Goal: Task Accomplishment & Management: Use online tool/utility

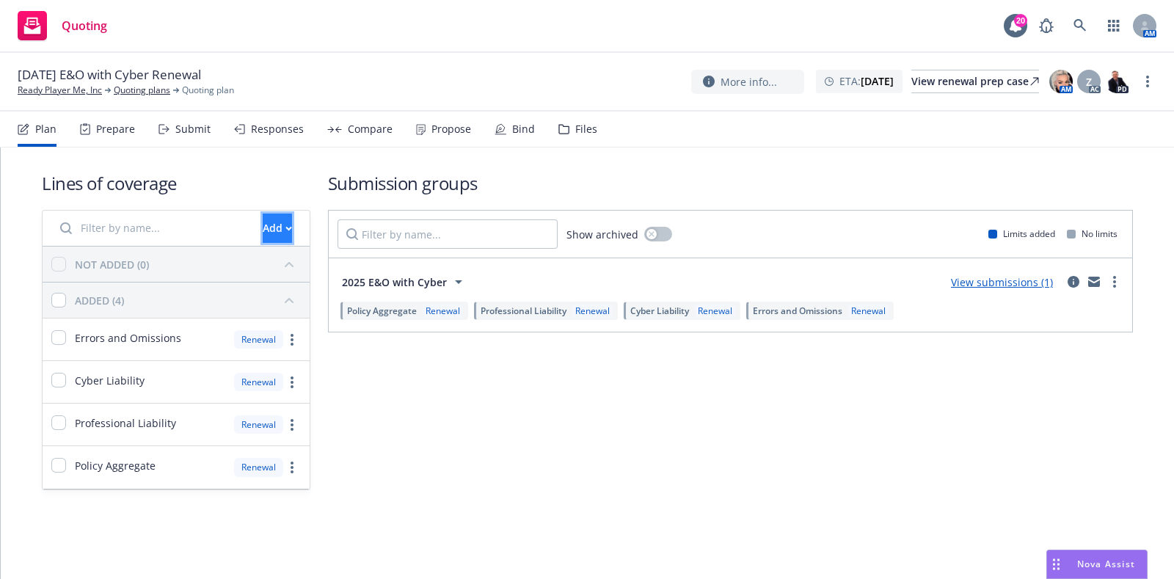
click at [263, 233] on div "Add" at bounding box center [277, 228] width 29 height 28
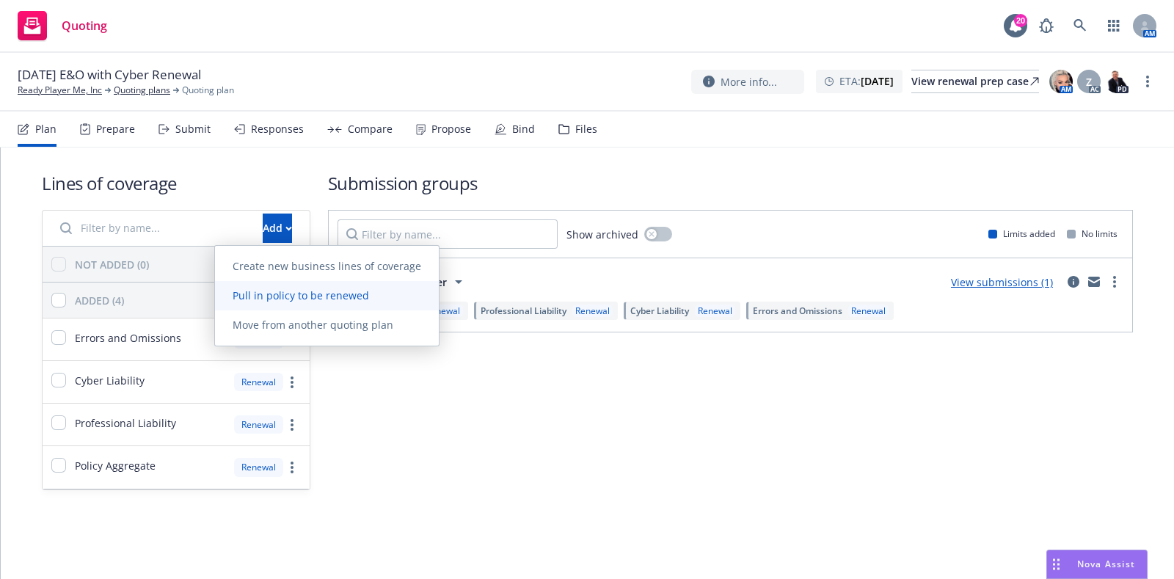
click at [277, 294] on span "Pull in policy to be renewed" at bounding box center [301, 295] width 172 height 14
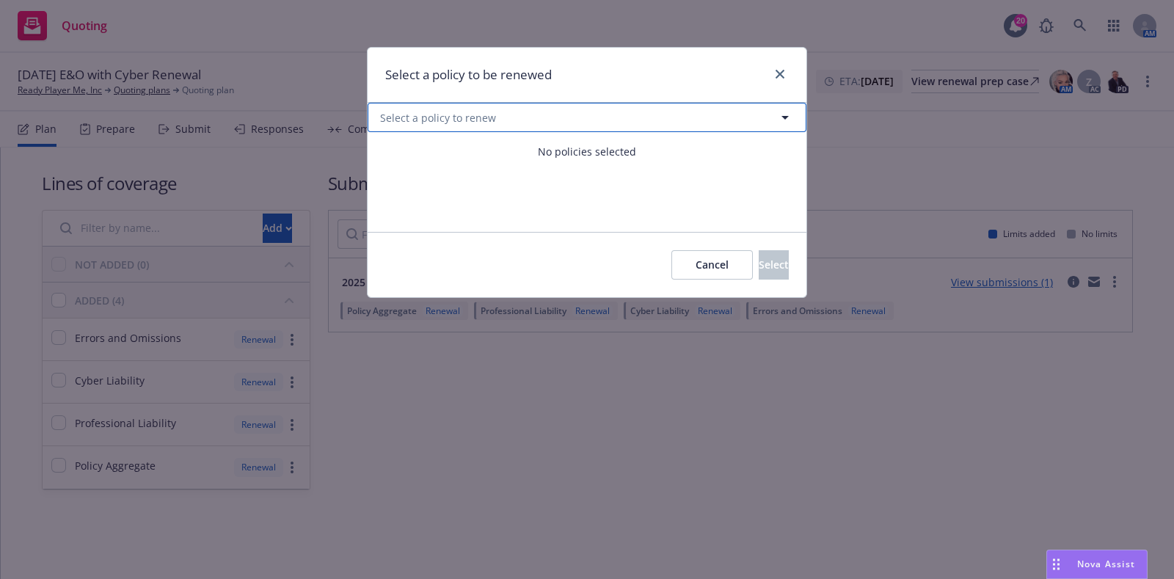
click at [500, 123] on button "Select a policy to renew" at bounding box center [587, 117] width 439 height 29
select select "ACTIVE"
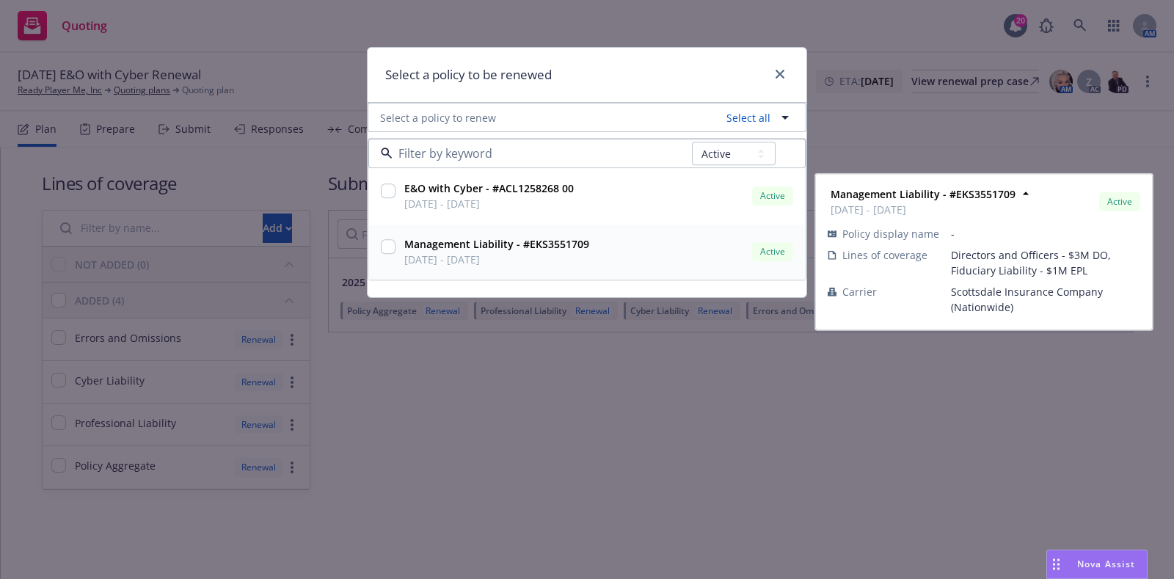
click at [389, 251] on input "checkbox" at bounding box center [388, 247] width 15 height 15
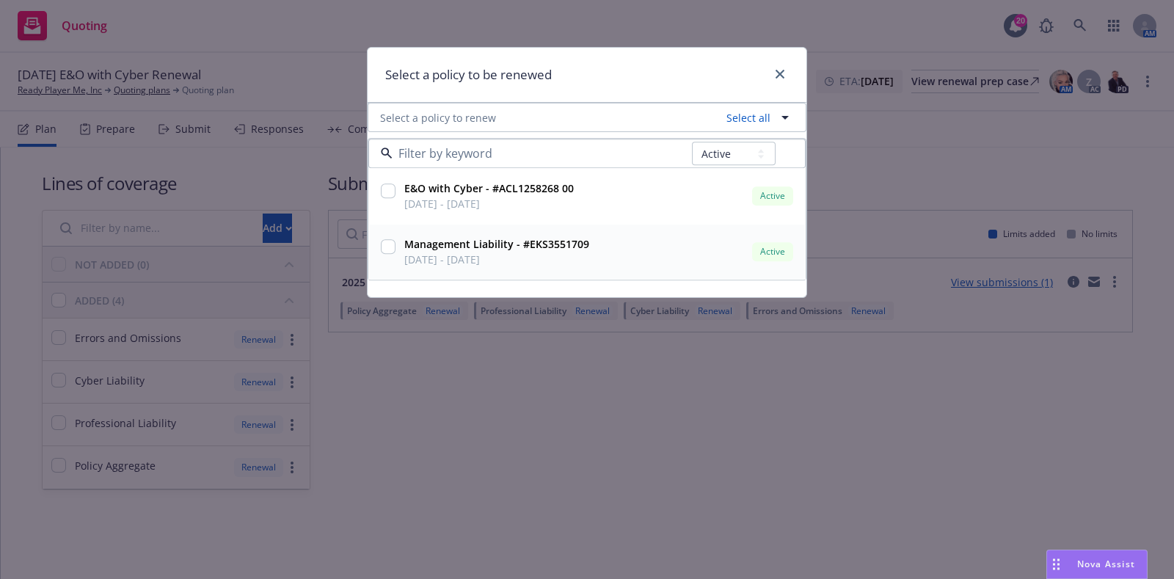
checkbox input "true"
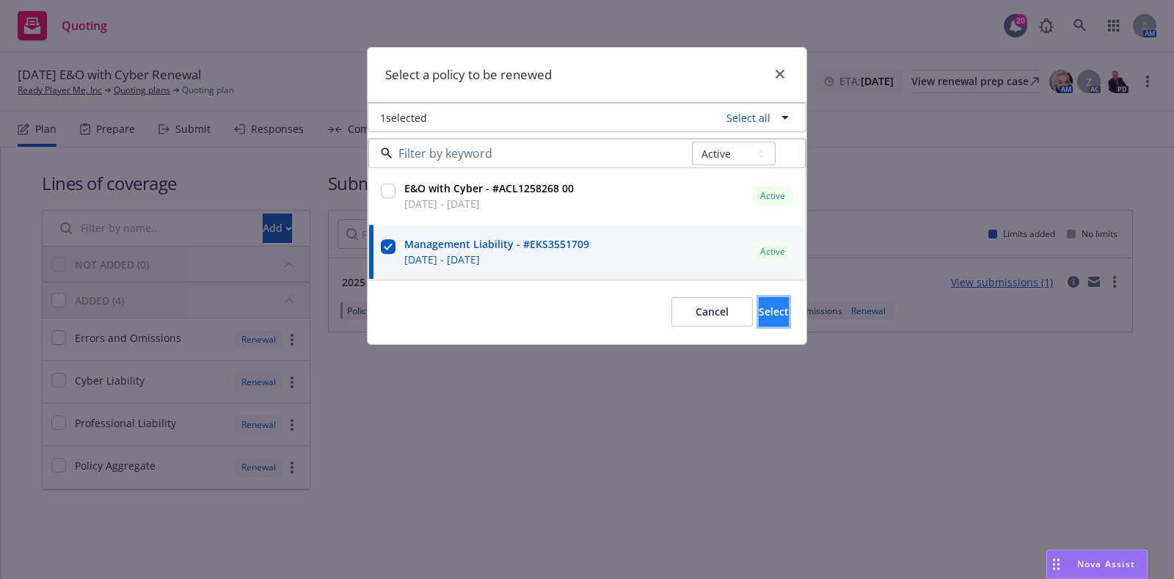
click at [759, 305] on span "Select" at bounding box center [774, 312] width 30 height 14
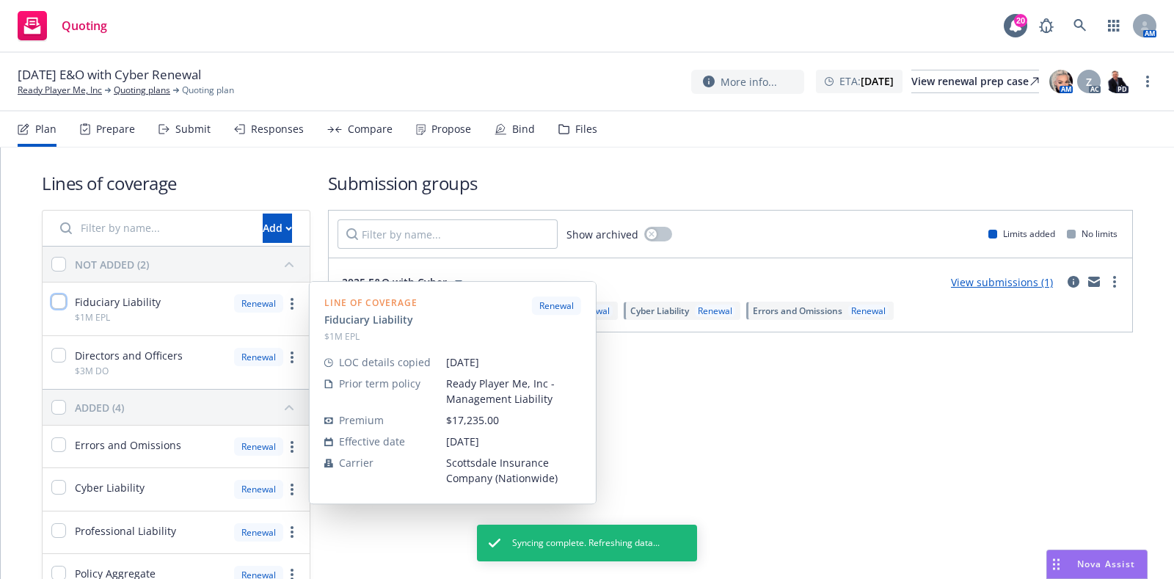
click at [51, 305] on input "checkbox" at bounding box center [58, 301] width 15 height 15
checkbox input "true"
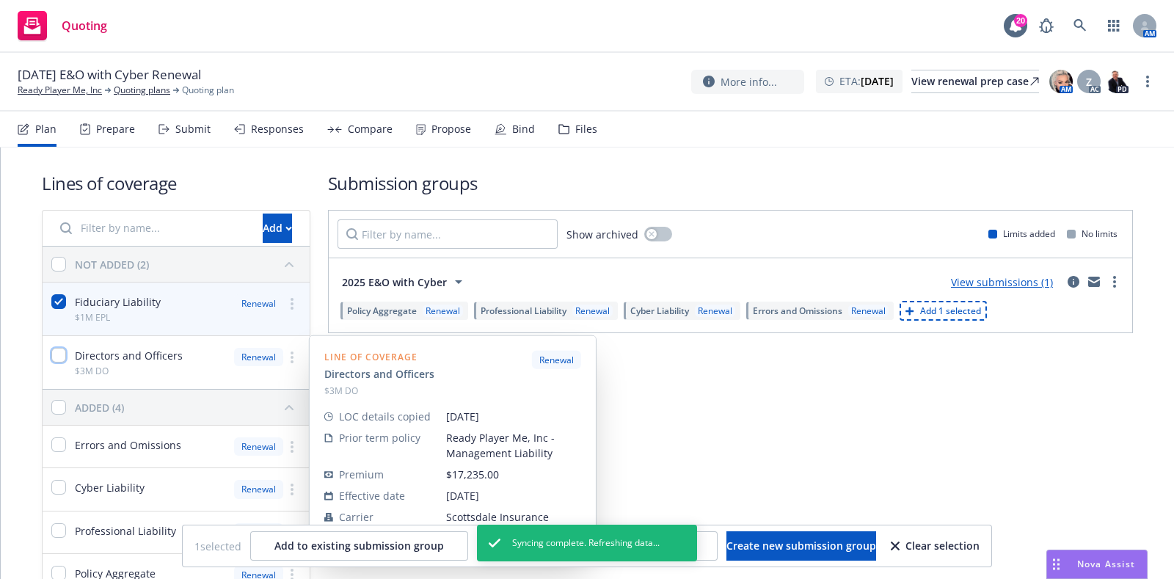
click at [62, 348] on input "checkbox" at bounding box center [58, 355] width 15 height 15
checkbox input "true"
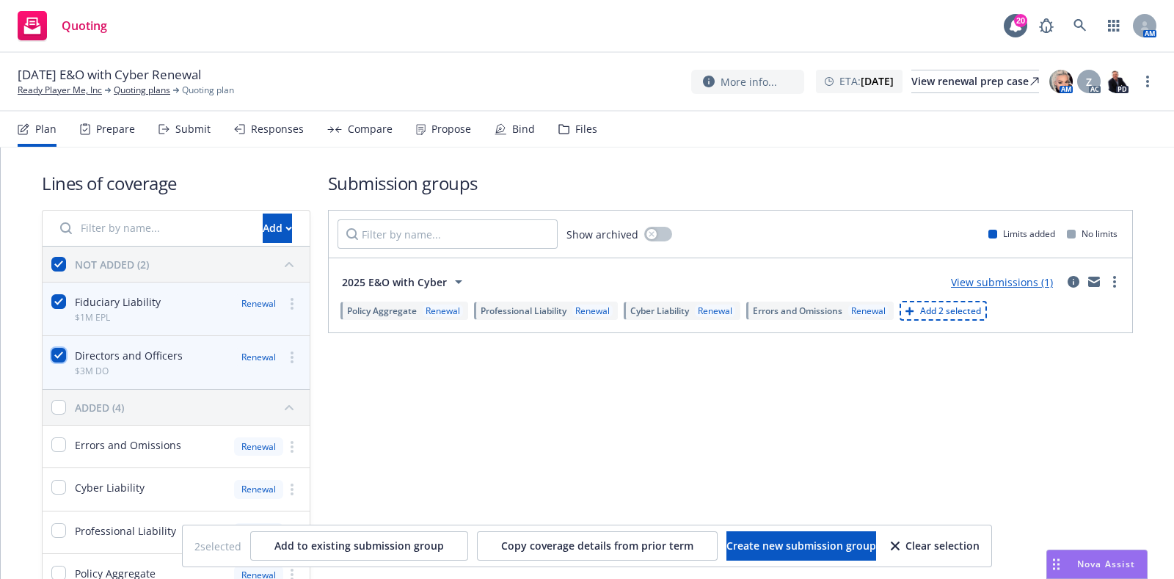
scroll to position [81, 0]
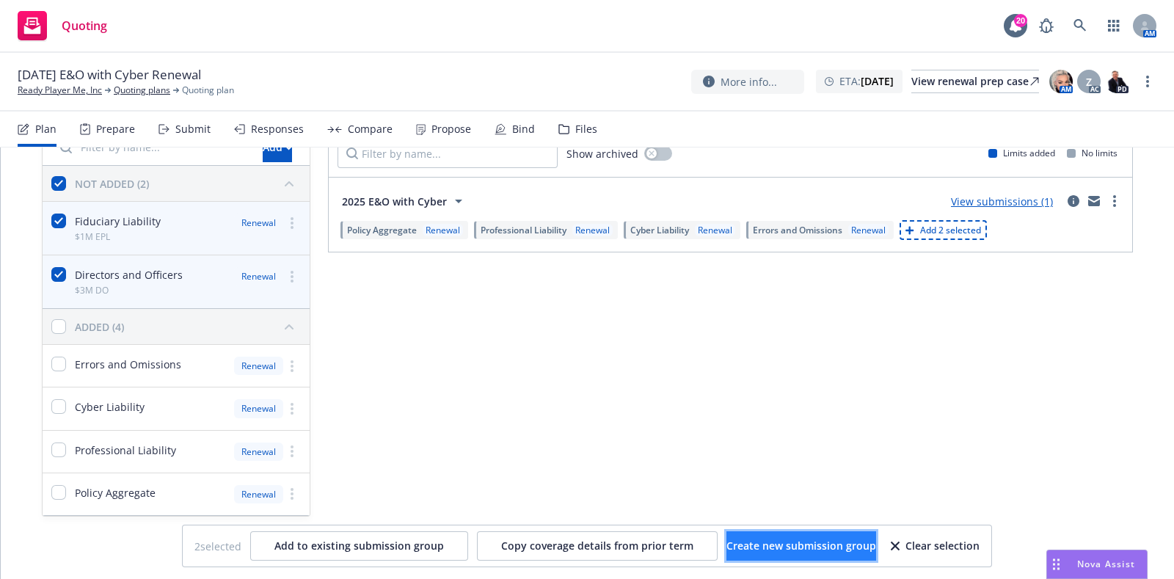
click at [751, 547] on span "Create new submission group" at bounding box center [802, 546] width 150 height 14
checkbox input "false"
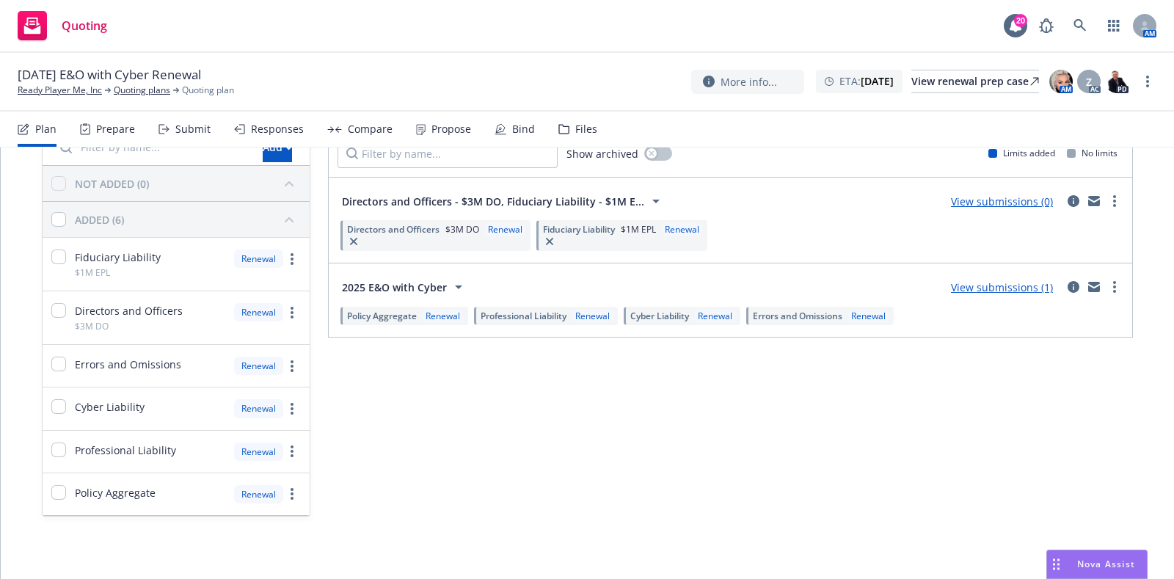
click at [578, 203] on span "Directors and Officers - $3M DO, Fiduciary Liability - $1M E..." at bounding box center [493, 201] width 302 height 15
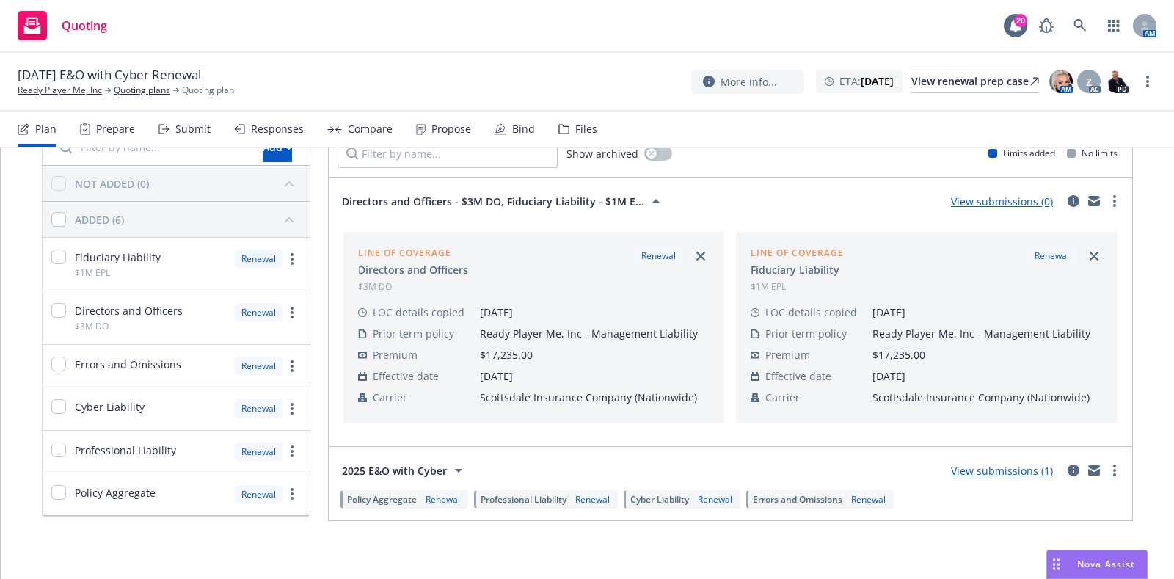
click at [578, 203] on span "Directors and Officers - $3M DO, Fiduciary Liability - $1M E..." at bounding box center [493, 201] width 302 height 15
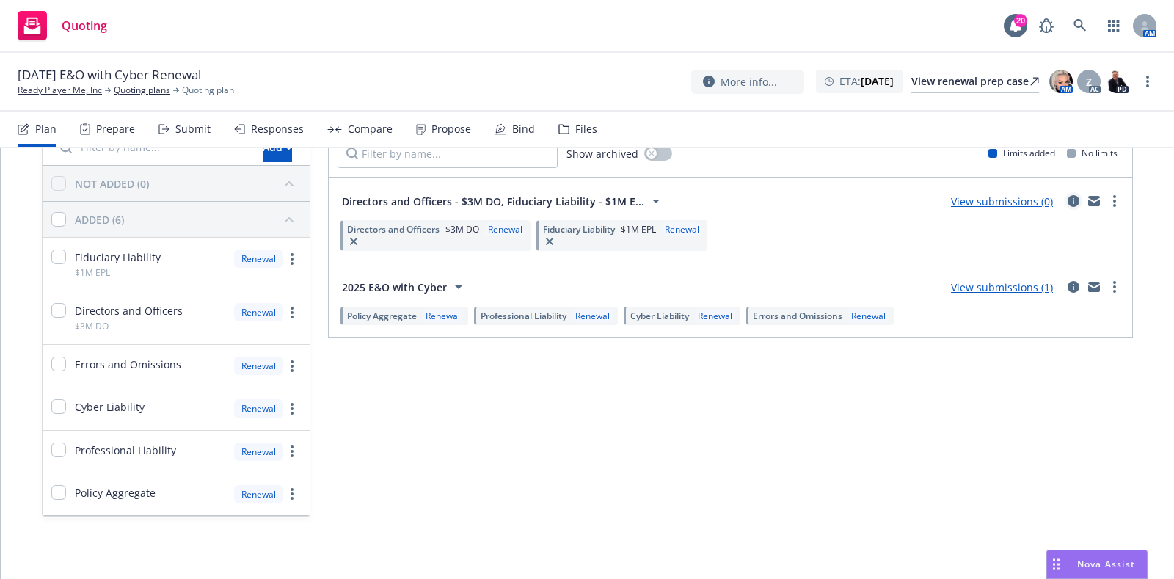
click at [1068, 200] on icon "circleInformation" at bounding box center [1074, 201] width 12 height 12
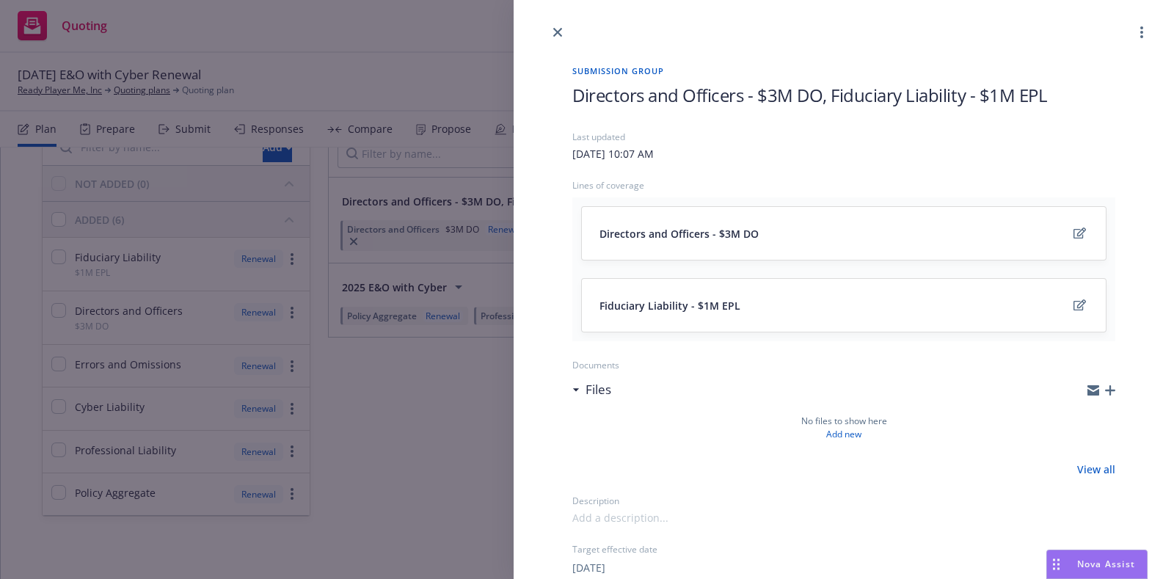
click at [897, 88] on span "Directors and Officers - $3M DO, Fiduciary Liability - $1M EPL" at bounding box center [810, 95] width 475 height 24
click at [898, 106] on h1 "2025 Management Liability" at bounding box center [844, 95] width 543 height 24
click at [551, 34] on link "close" at bounding box center [558, 32] width 18 height 18
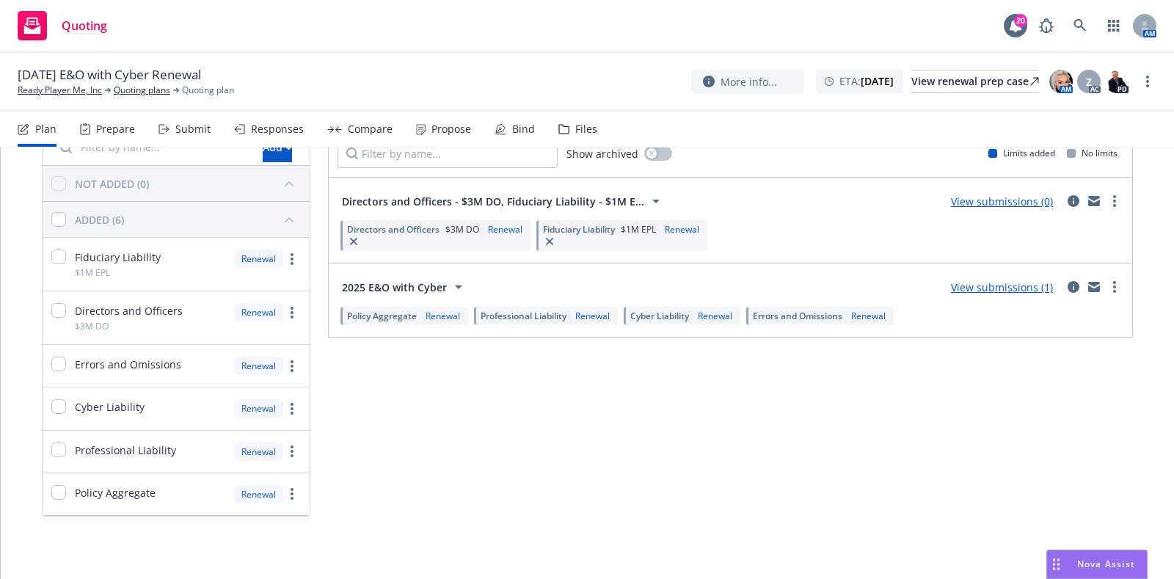
click at [117, 115] on div "Prepare" at bounding box center [107, 129] width 55 height 35
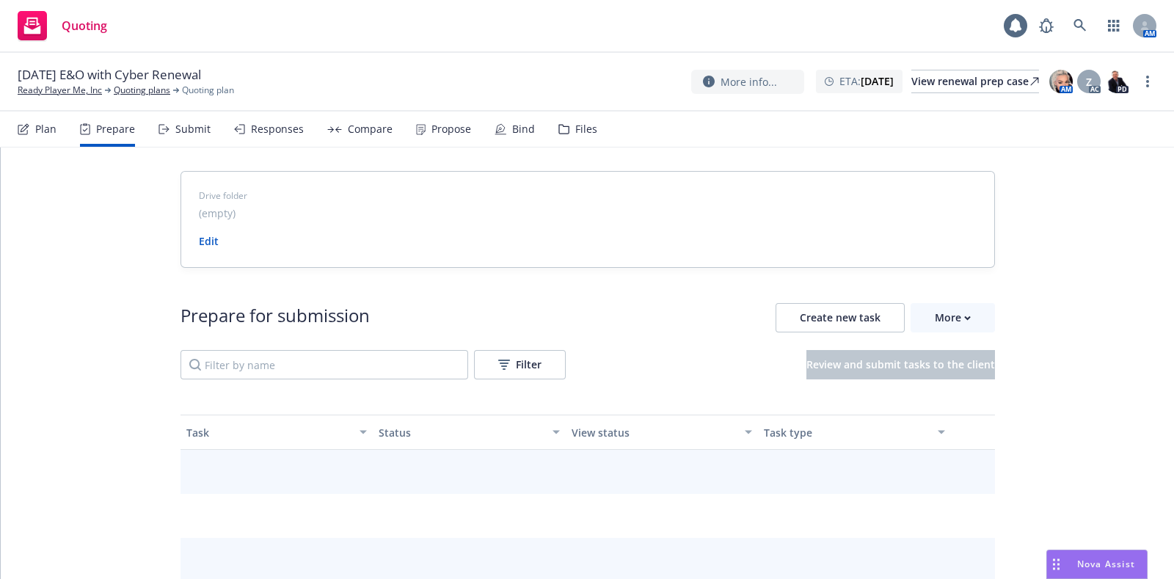
click at [33, 126] on div "Plan" at bounding box center [37, 129] width 39 height 35
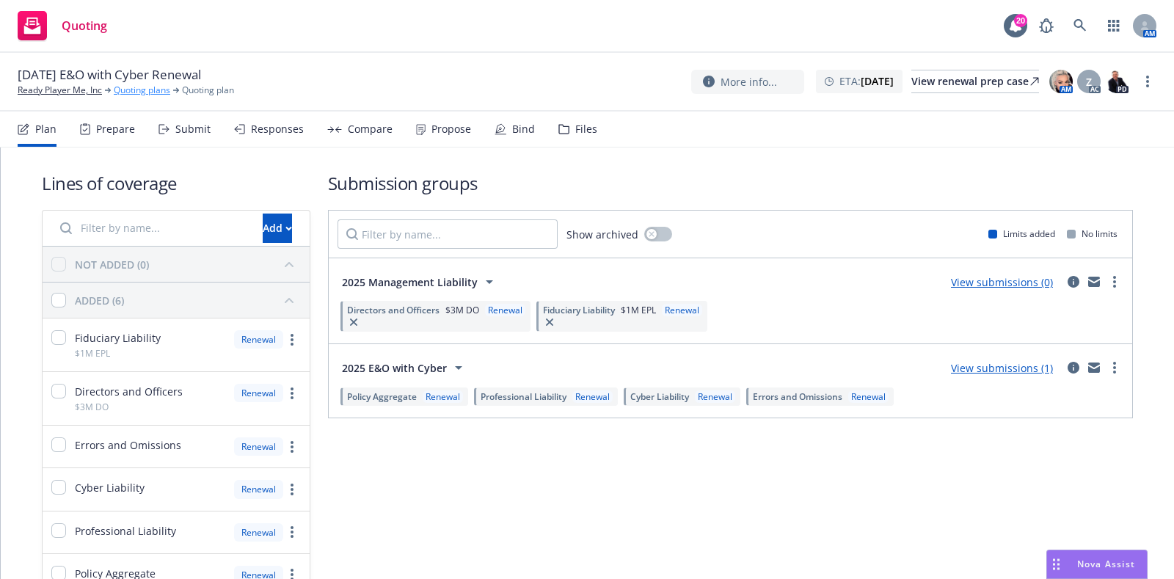
click at [117, 90] on link "Quoting plans" at bounding box center [142, 90] width 57 height 13
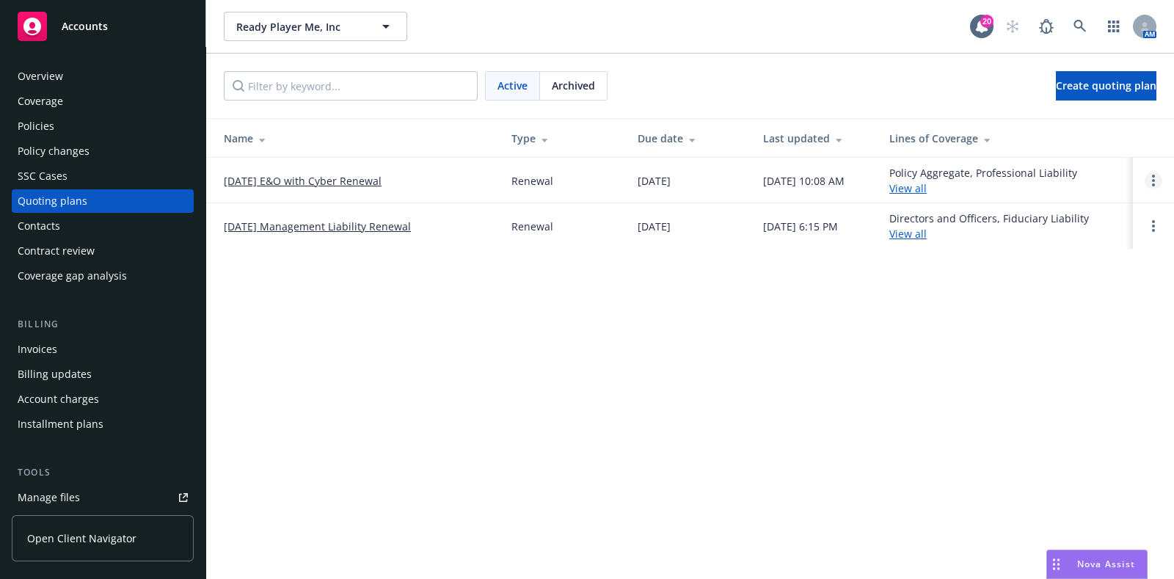
click at [1158, 180] on link "Open options" at bounding box center [1154, 181] width 18 height 18
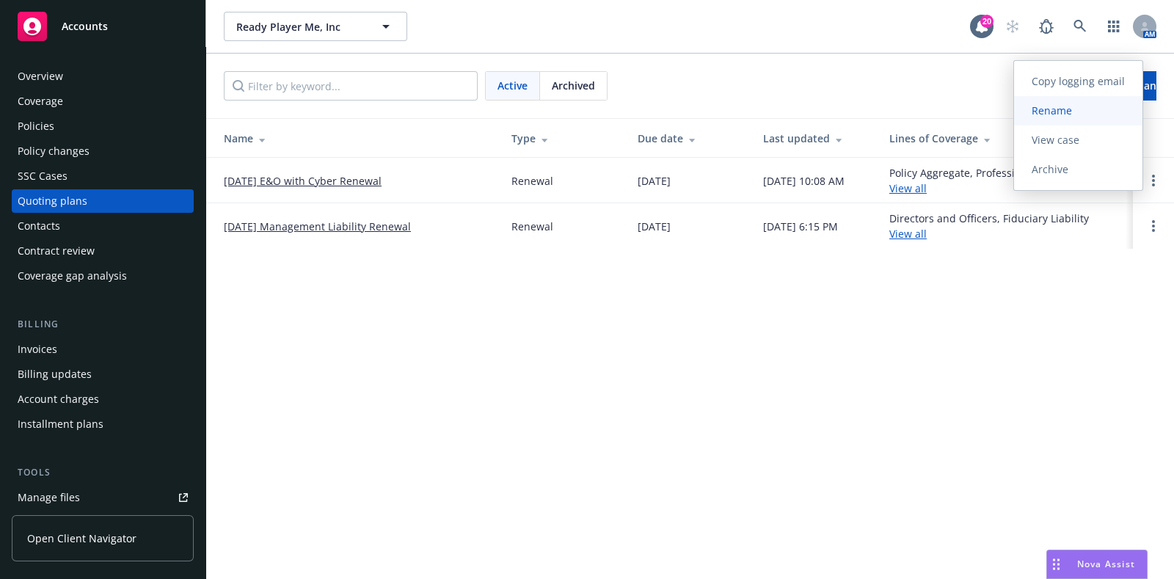
click at [1102, 117] on link "Rename" at bounding box center [1078, 110] width 128 height 29
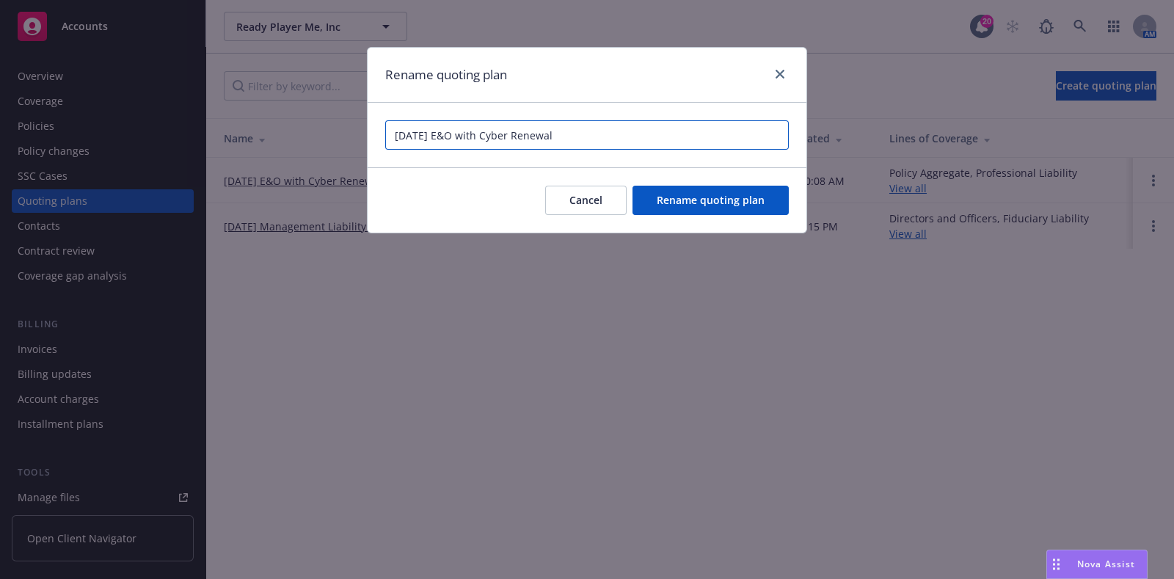
click at [515, 132] on input "12/03/25 E&O with Cyber Renewal" at bounding box center [587, 134] width 404 height 29
type input "12/03/25 E&O with Cyber and Management Liability Renewal"
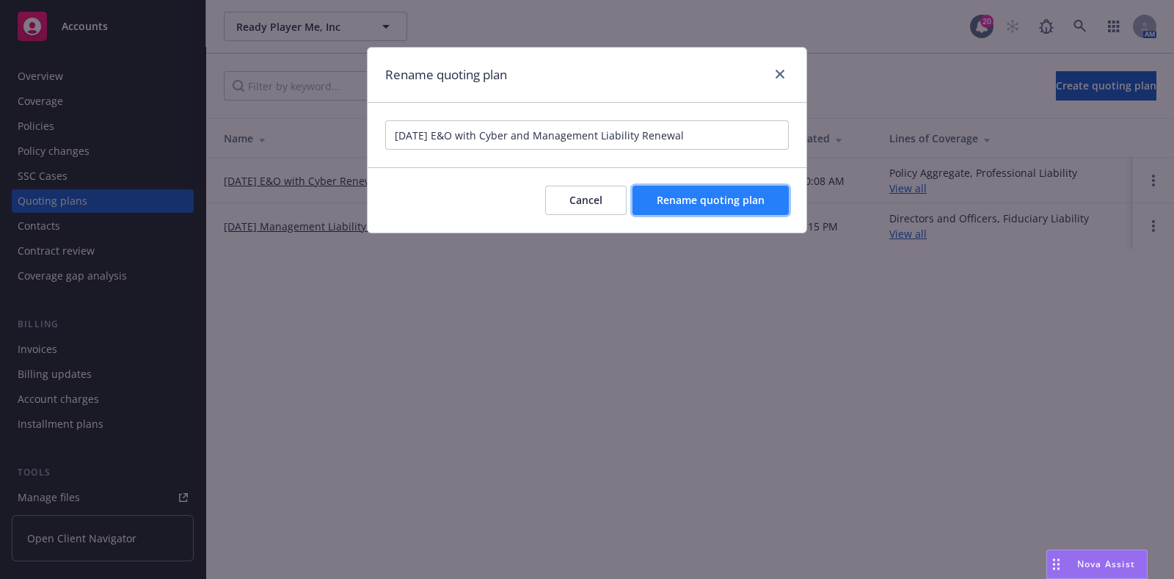
click at [653, 186] on button "Rename quoting plan" at bounding box center [711, 200] width 156 height 29
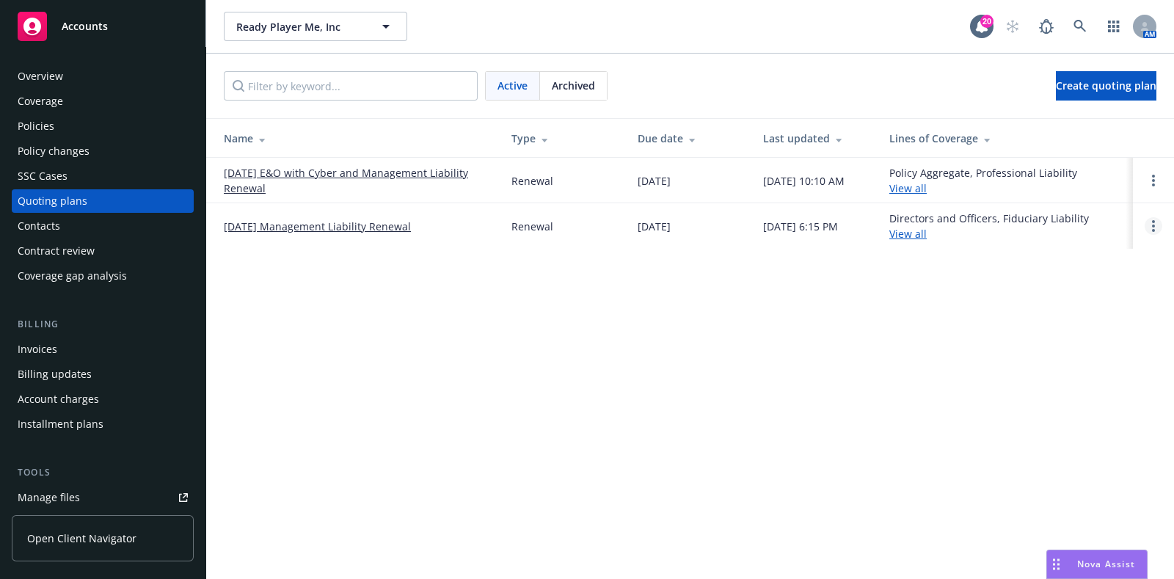
click at [1152, 226] on link "Open options" at bounding box center [1154, 226] width 18 height 18
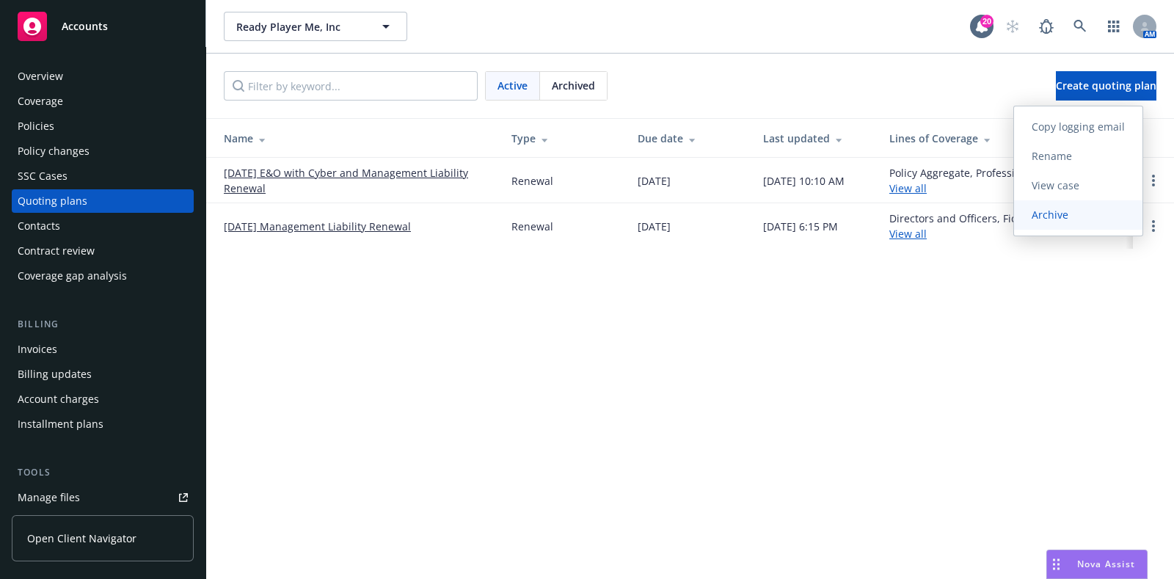
click at [1102, 212] on link "Archive" at bounding box center [1078, 214] width 128 height 29
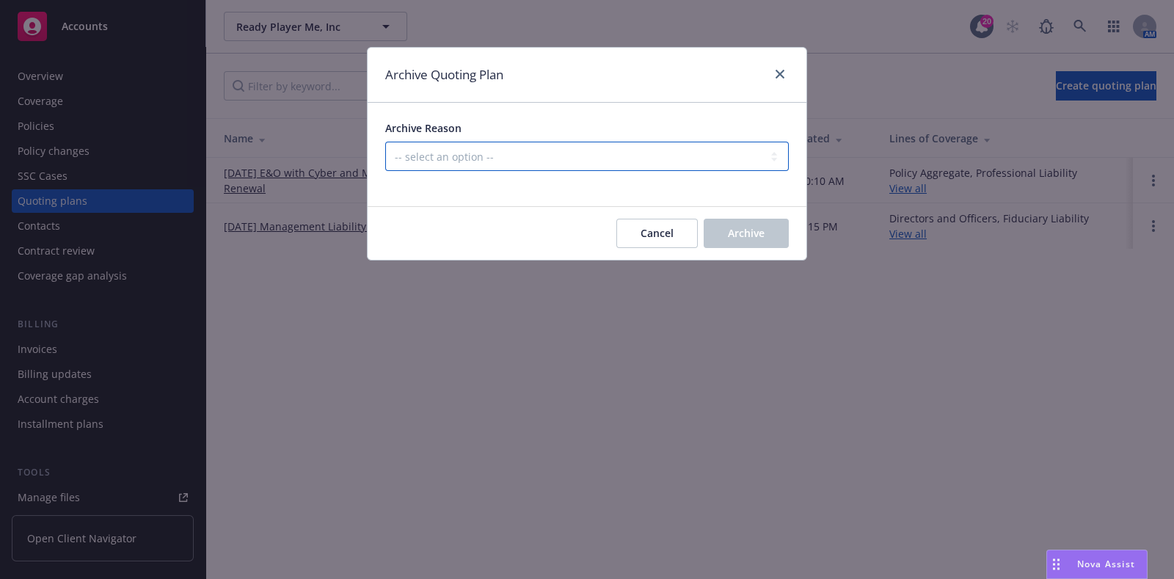
click at [642, 142] on select "-- select an option -- All policies in this renewal plan are auto-renewed Creat…" at bounding box center [587, 156] width 404 height 29
select select "ARCHIVED_DUPLICATE"
click at [385, 142] on select "-- select an option -- All policies in this renewal plan are auto-renewed Creat…" at bounding box center [587, 156] width 404 height 29
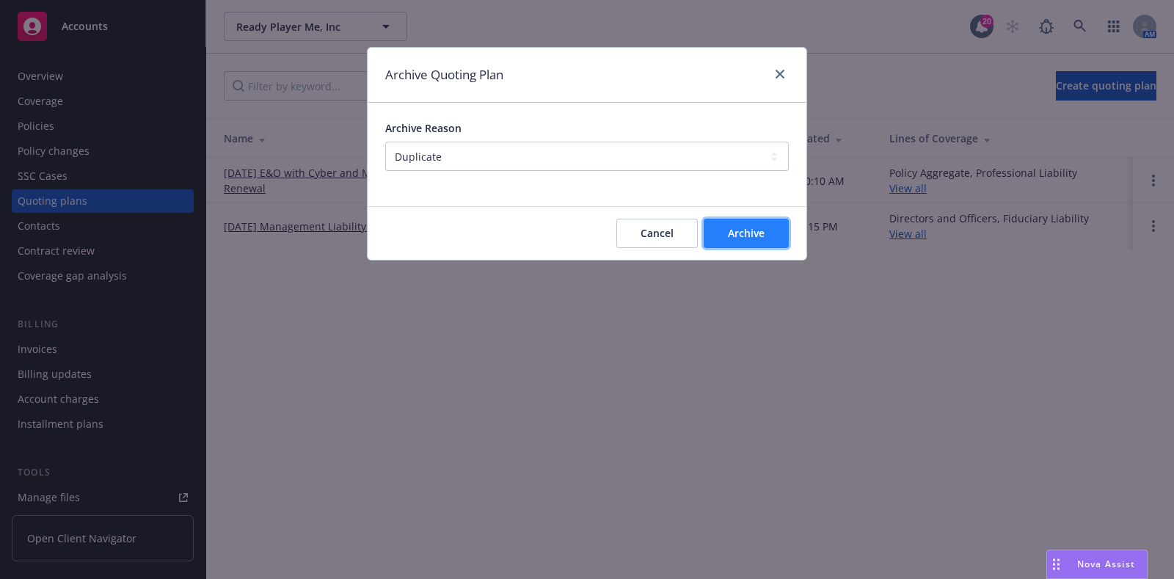
click at [735, 225] on button "Archive" at bounding box center [746, 233] width 85 height 29
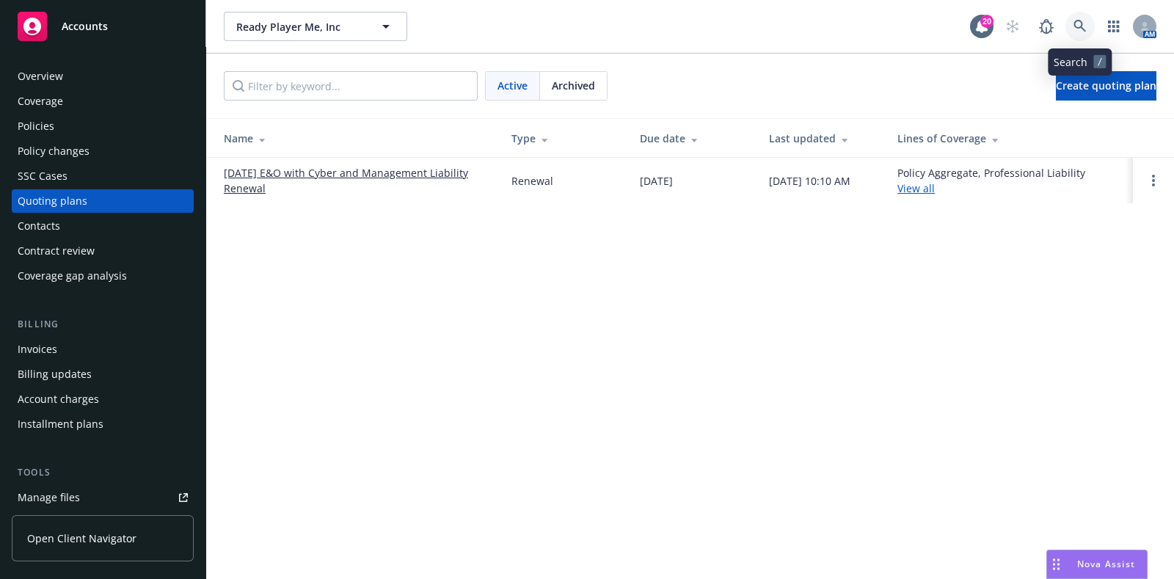
click at [1075, 24] on icon at bounding box center [1080, 26] width 12 height 12
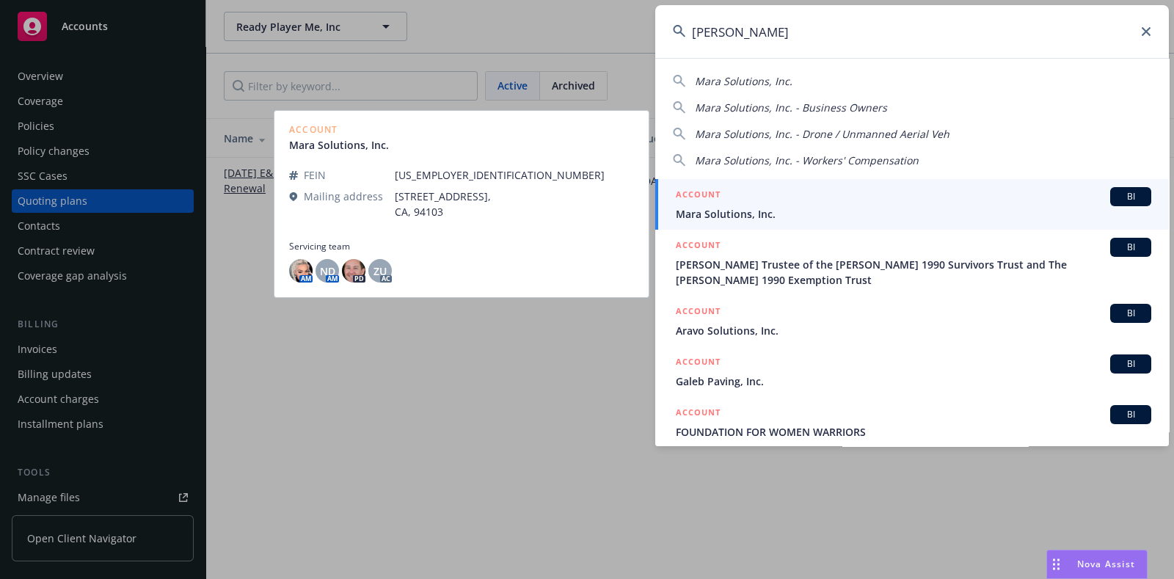
type input "mara sol"
click at [733, 208] on span "Mara Solutions, Inc." at bounding box center [914, 213] width 476 height 15
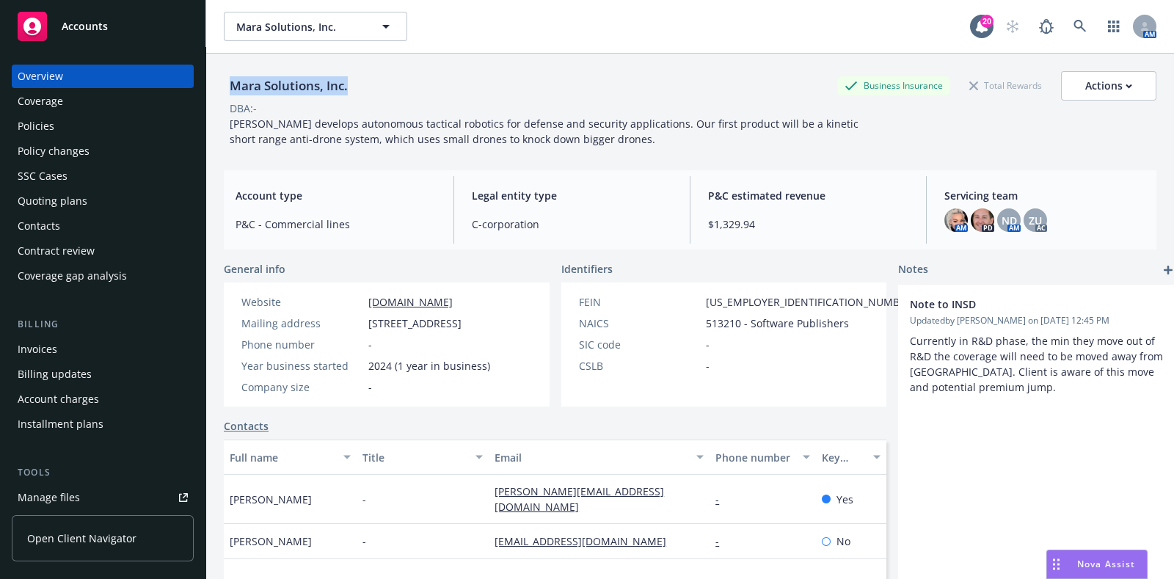
drag, startPoint x: 357, startPoint y: 85, endPoint x: 211, endPoint y: 80, distance: 146.9
click at [211, 80] on div "Mara Solutions, Inc. Business Insurance Total Rewards Actions DBA: - Mara devel…" at bounding box center [690, 343] width 968 height 579
copy div "Mara Solutions, Inc."
click at [90, 131] on div "Policies" at bounding box center [103, 126] width 170 height 23
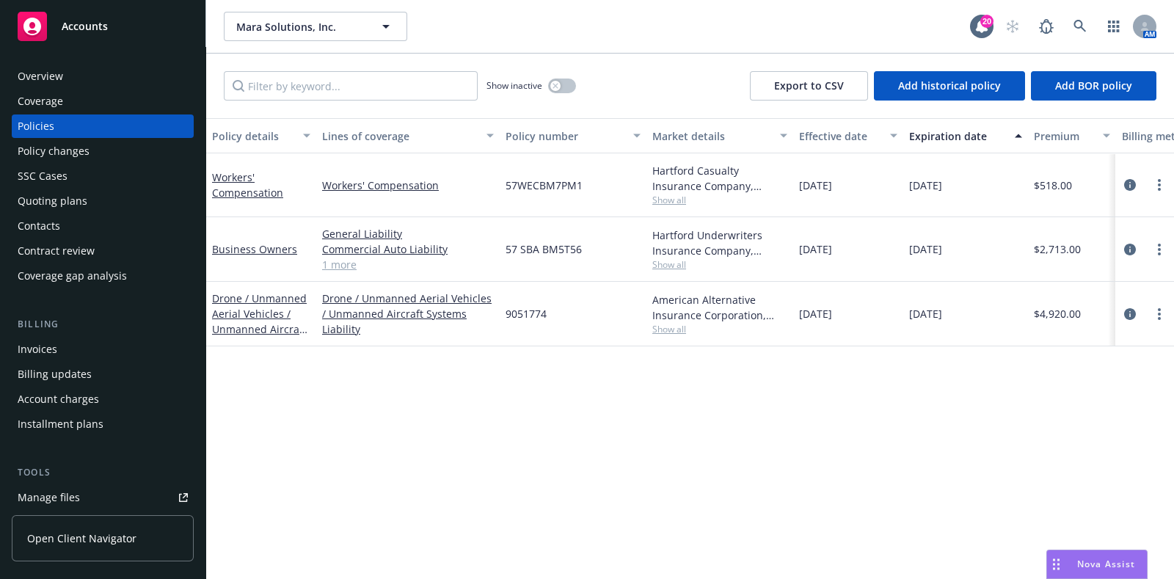
click at [341, 264] on link "1 more" at bounding box center [408, 264] width 172 height 15
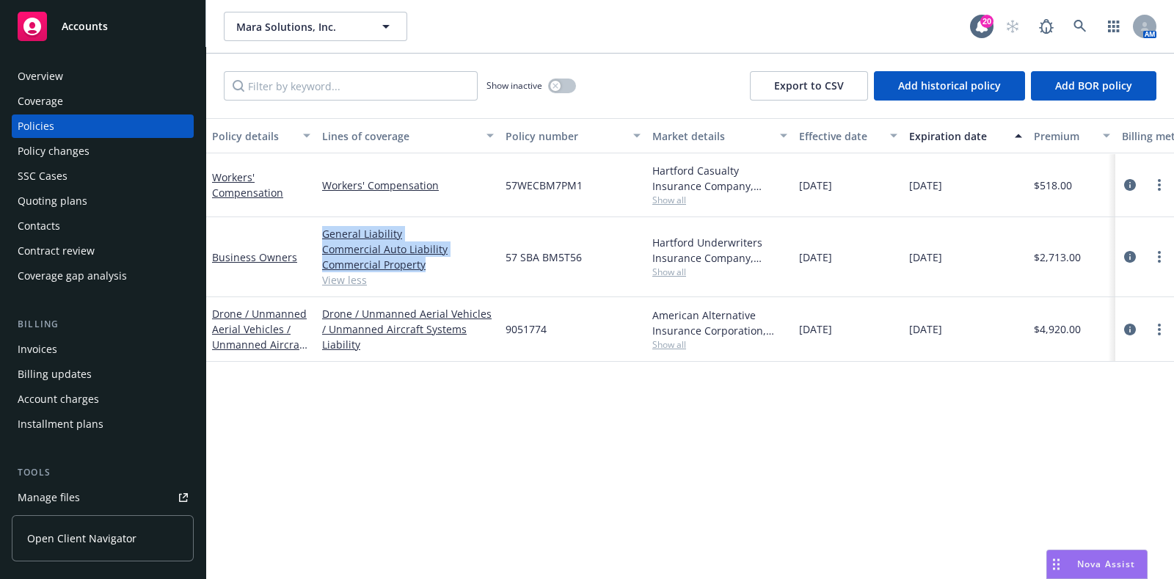
drag, startPoint x: 493, startPoint y: 267, endPoint x: 316, endPoint y: 232, distance: 179.7
click at [316, 232] on div "General Liability Commercial Auto Liability Commercial Property View less" at bounding box center [408, 257] width 184 height 80
copy div "General Liability Commercial Auto Liability Commercial Property"
drag, startPoint x: 465, startPoint y: 190, endPoint x: 318, endPoint y: 193, distance: 146.8
click at [318, 193] on div "Workers' Compensation" at bounding box center [408, 185] width 184 height 64
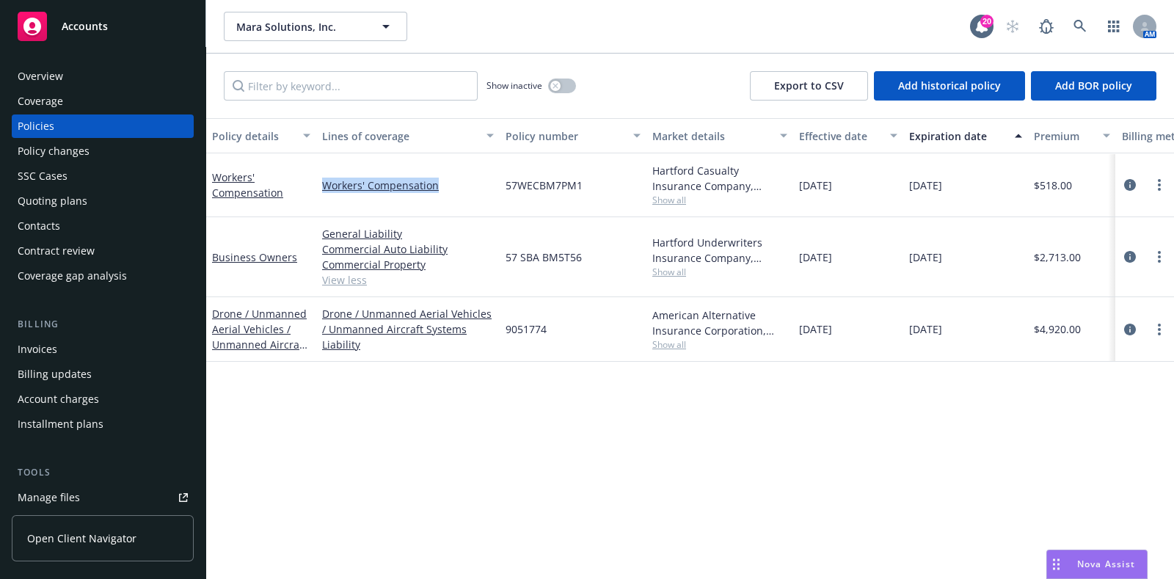
copy link "Workers' Compensation"
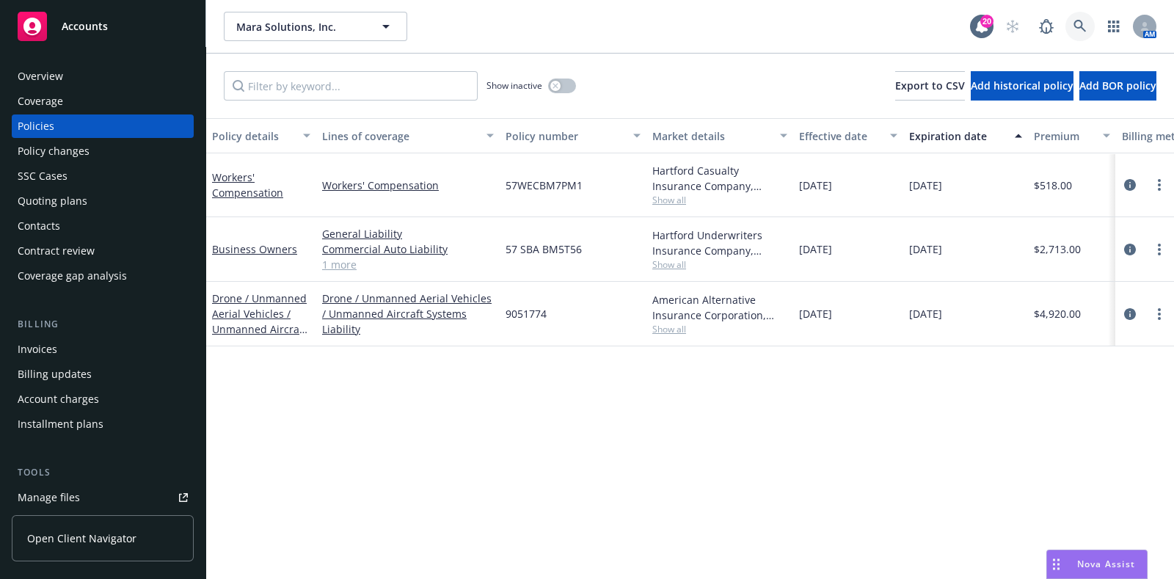
click at [1086, 32] on icon at bounding box center [1080, 26] width 13 height 13
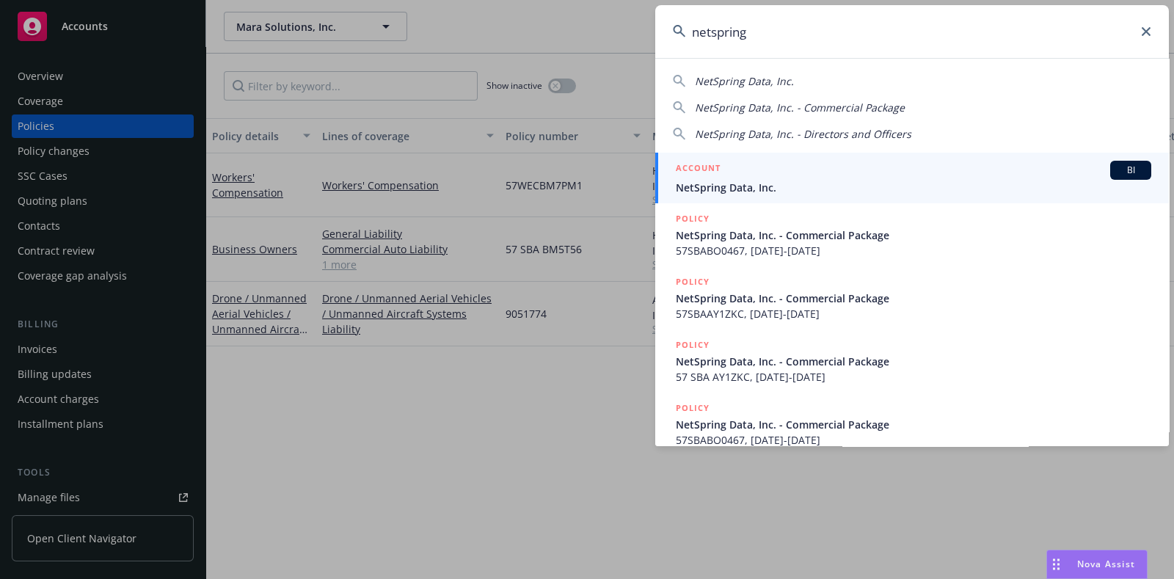
type input "netspring"
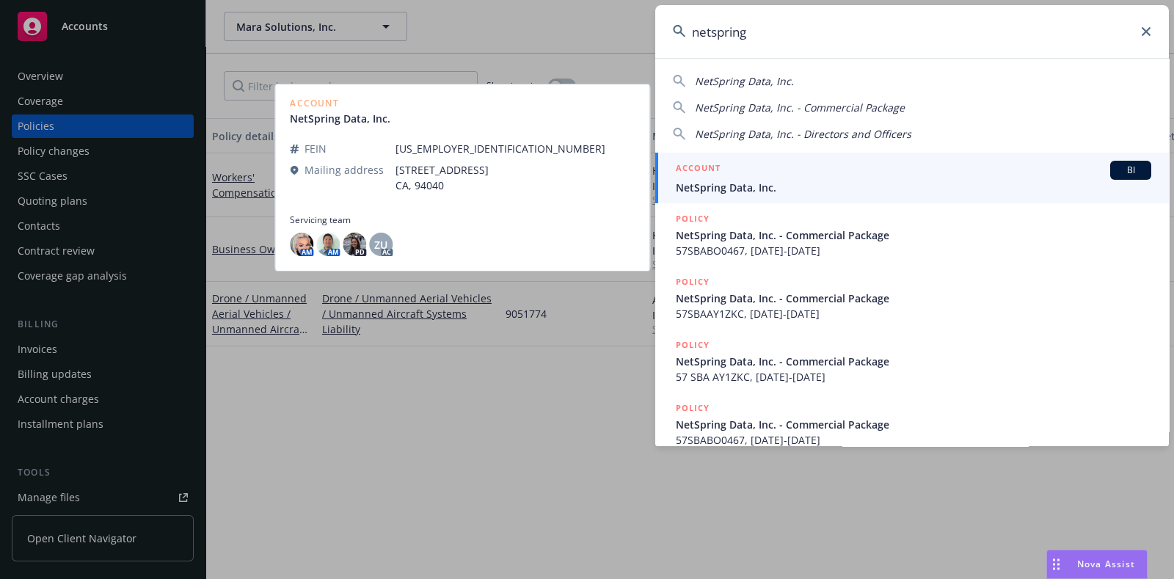
click at [720, 181] on span "NetSpring Data, Inc." at bounding box center [914, 187] width 476 height 15
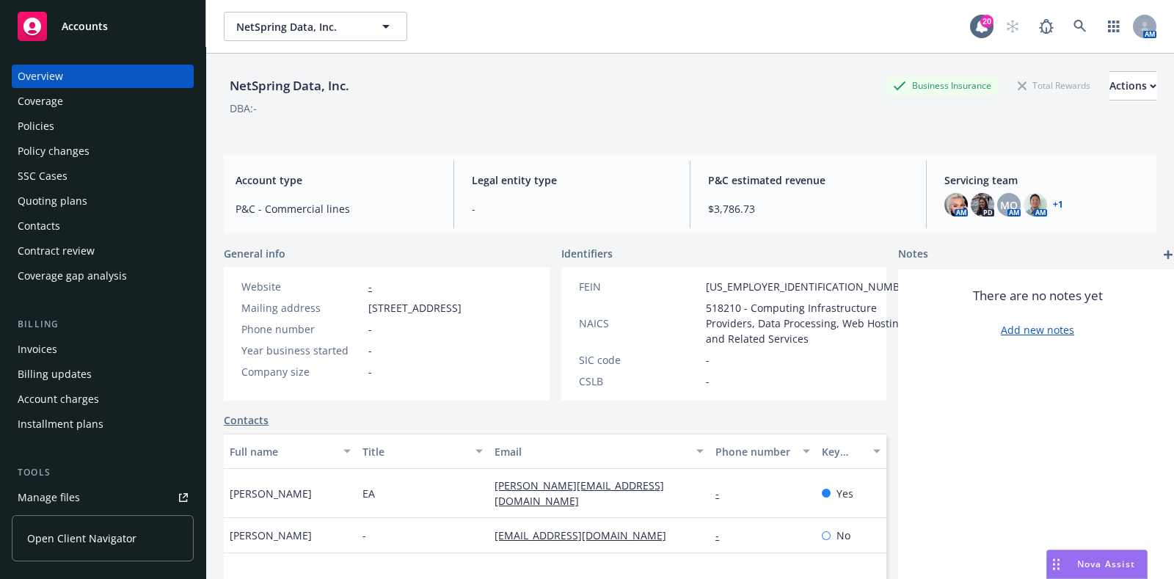
click at [52, 120] on div "Policies" at bounding box center [36, 126] width 37 height 23
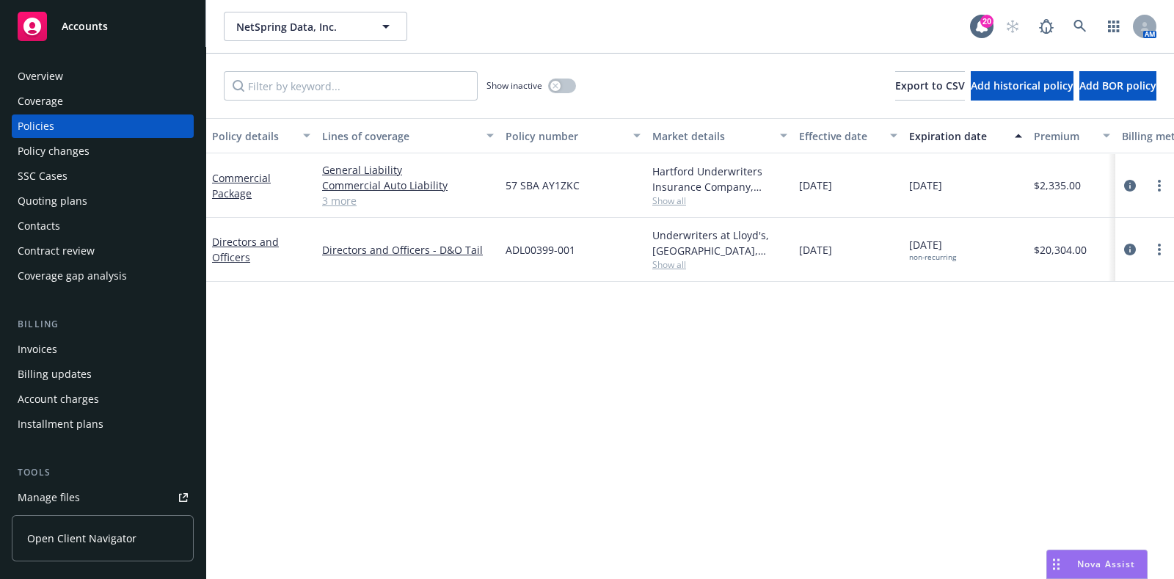
click at [99, 81] on div "Overview" at bounding box center [103, 76] width 170 height 23
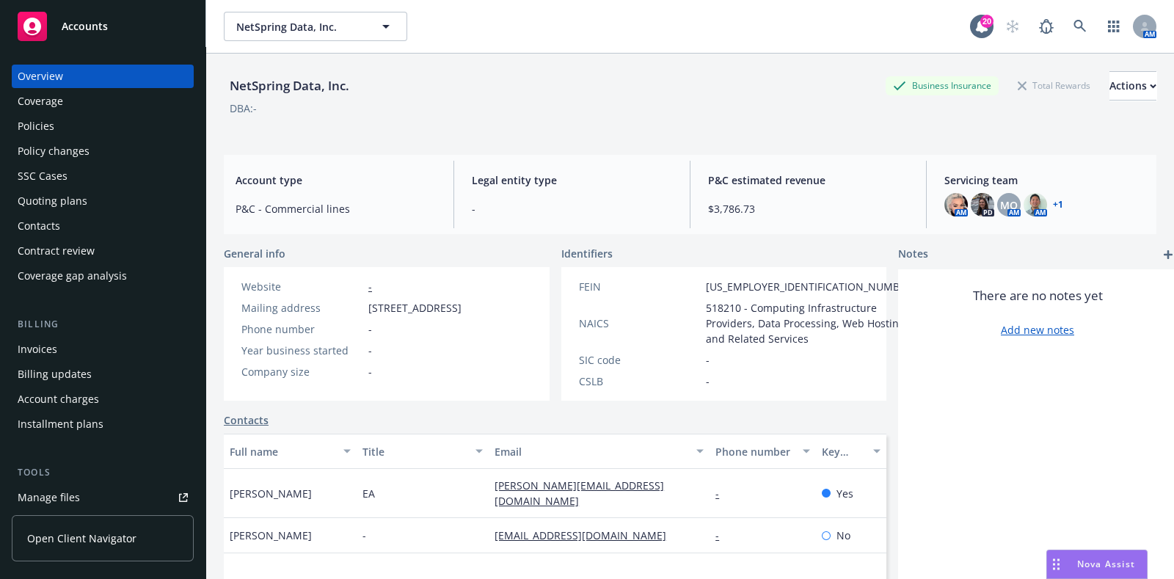
click at [79, 115] on div "Policies" at bounding box center [103, 126] width 170 height 23
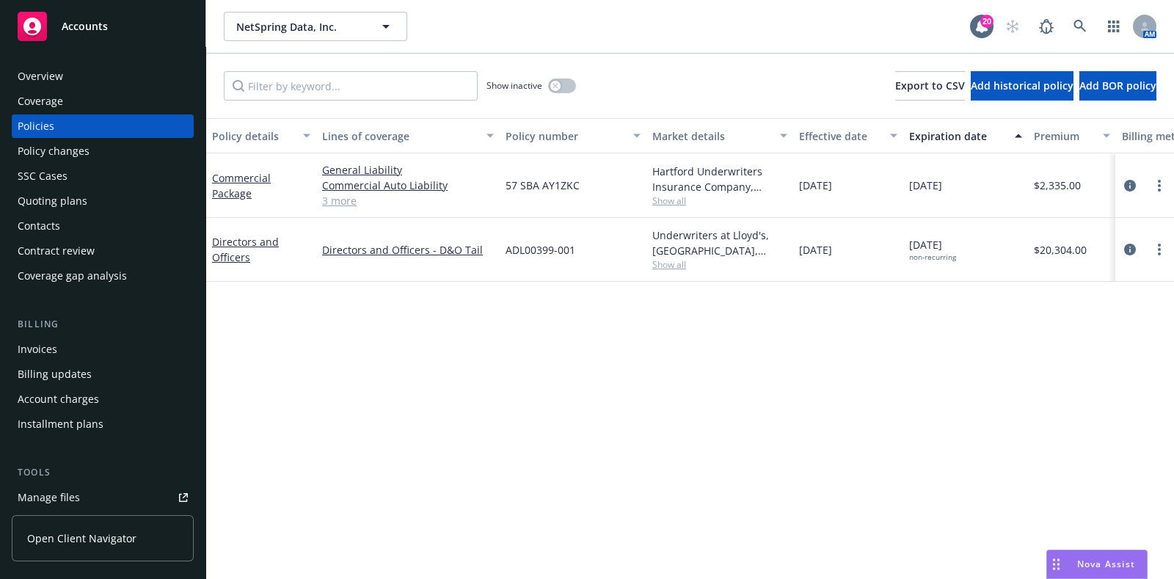
click at [363, 202] on link "3 more" at bounding box center [408, 200] width 172 height 15
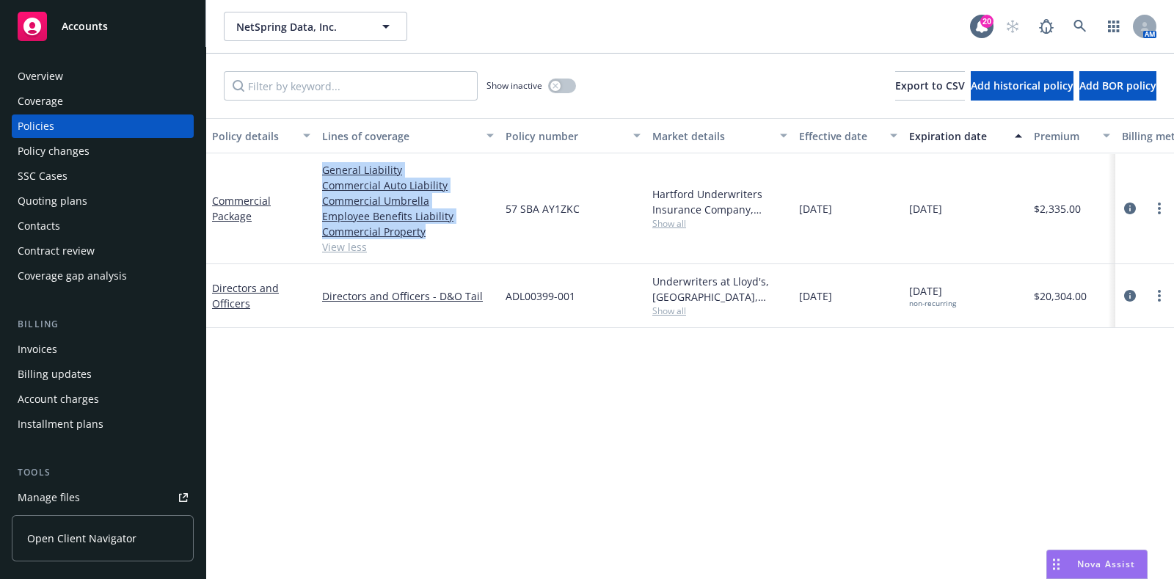
drag, startPoint x: 457, startPoint y: 233, endPoint x: 320, endPoint y: 167, distance: 151.7
click at [320, 167] on div "General Liability Commercial Auto Liability Commercial Umbrella Employee Benefi…" at bounding box center [408, 208] width 184 height 111
copy div "General Liability Commercial Auto Liability Commercial Umbrella Employee Benefi…"
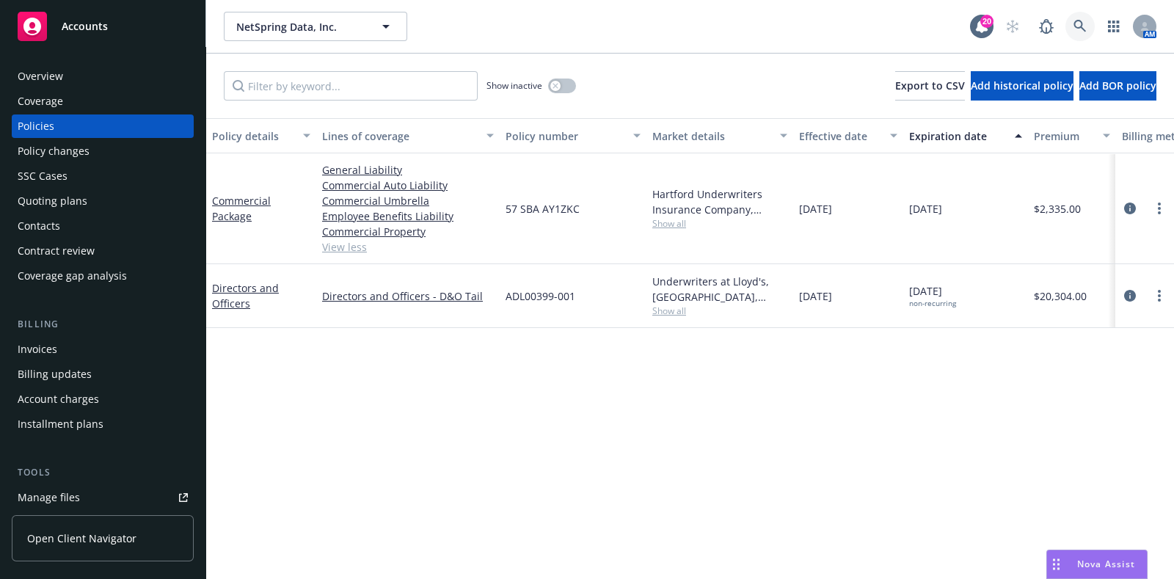
click at [1077, 24] on icon at bounding box center [1080, 26] width 13 height 13
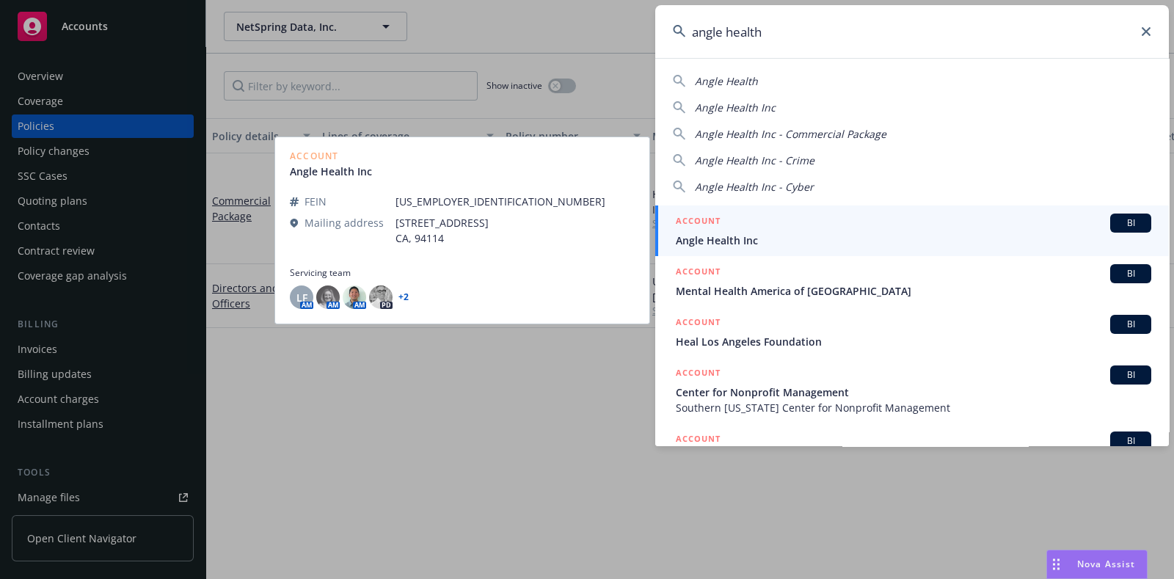
type input "angle health"
click at [738, 229] on div "ACCOUNT BI" at bounding box center [914, 223] width 476 height 19
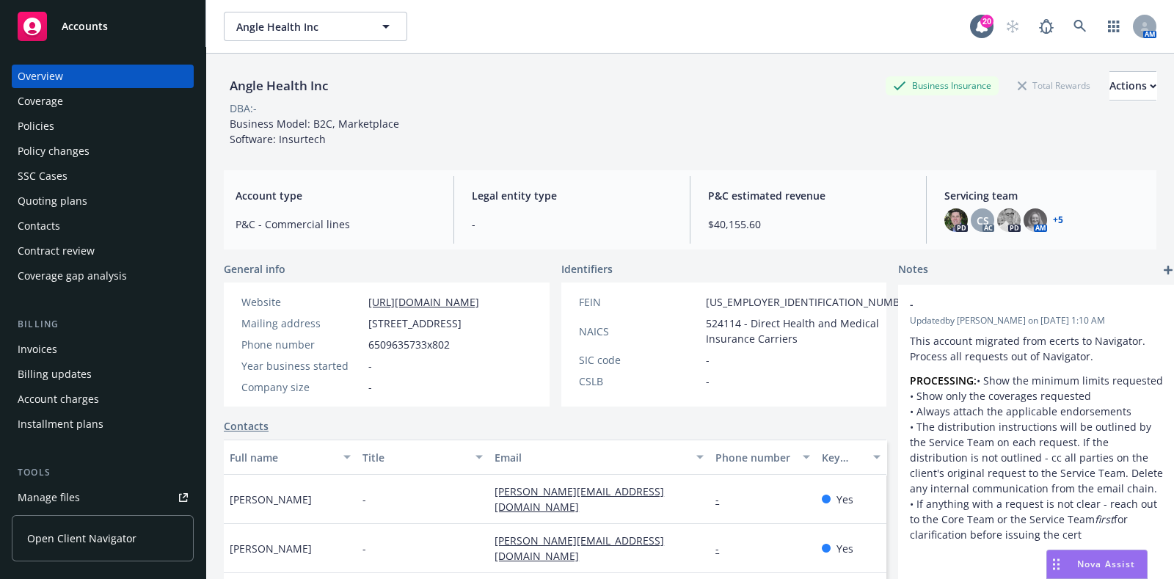
click at [91, 117] on div "Policies" at bounding box center [103, 126] width 170 height 23
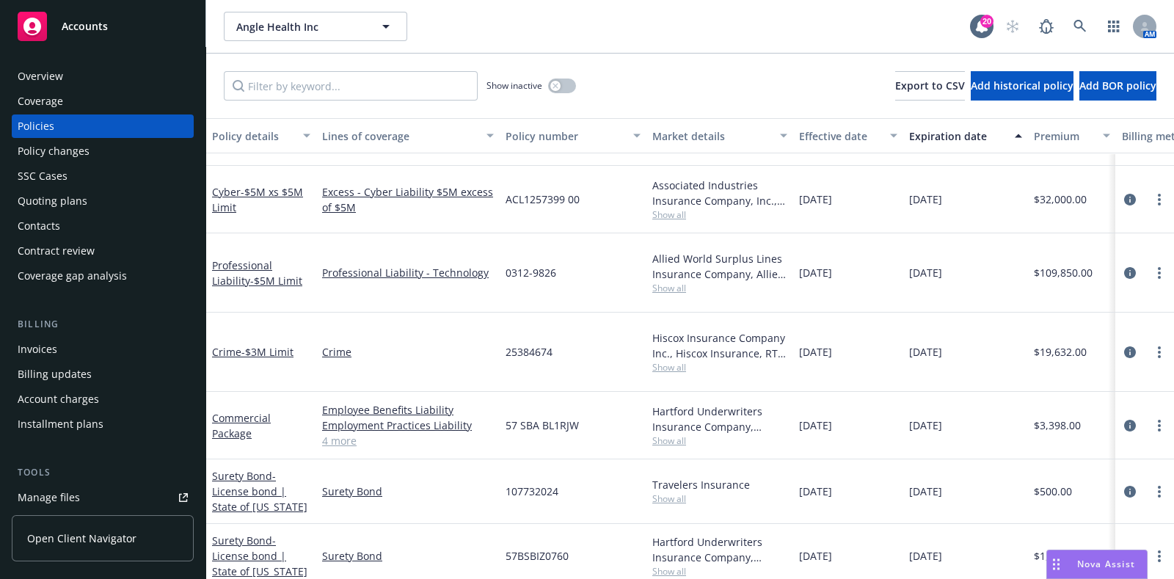
scroll to position [244, 0]
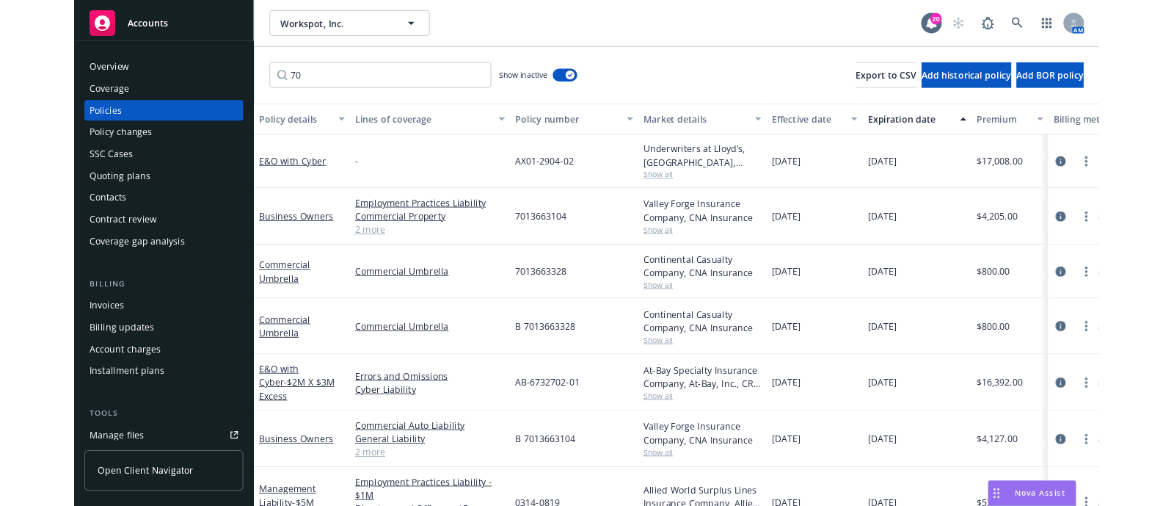
scroll to position [62, 0]
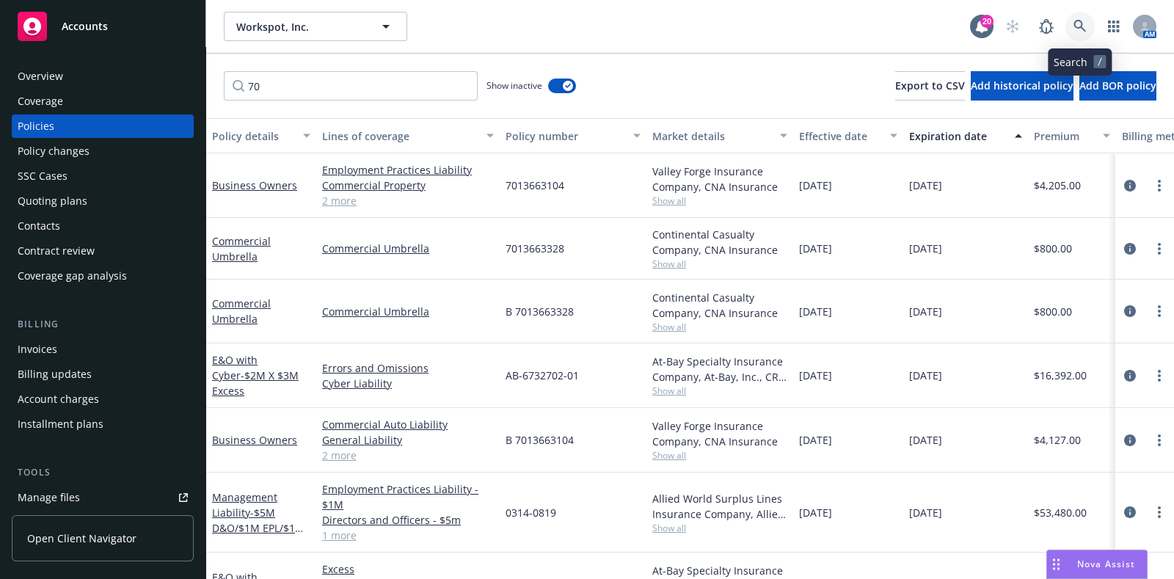
click at [1089, 26] on link at bounding box center [1080, 26] width 29 height 29
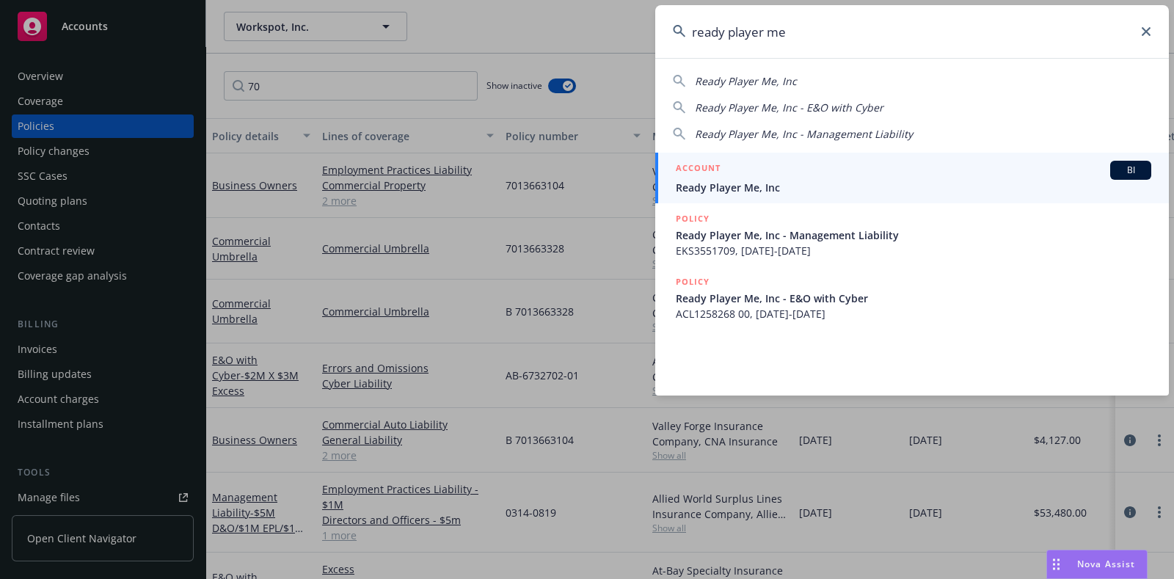
type input "ready player me"
click at [700, 194] on span "Ready Player Me, Inc" at bounding box center [914, 187] width 476 height 15
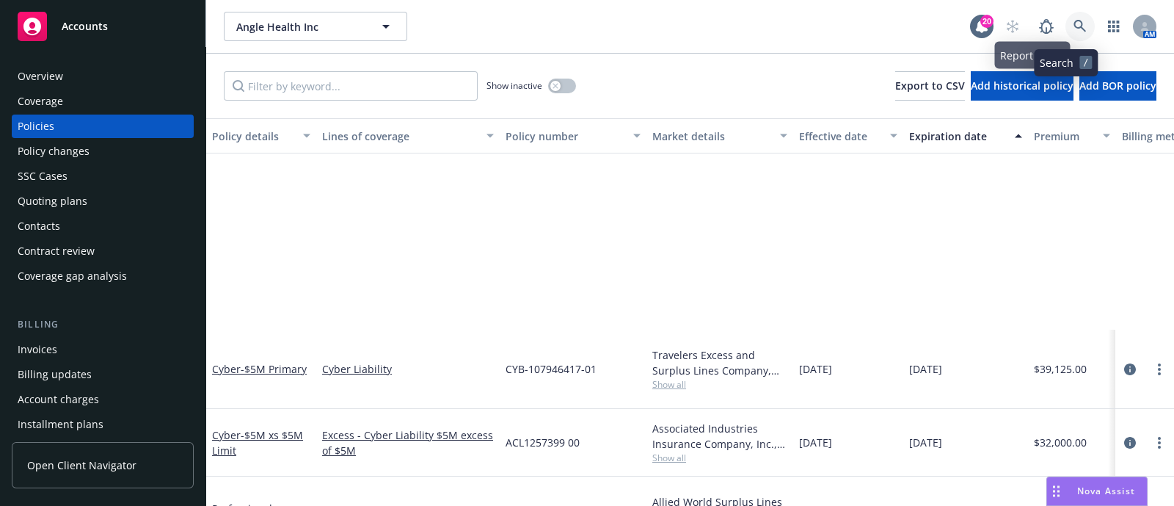
scroll to position [244, 0]
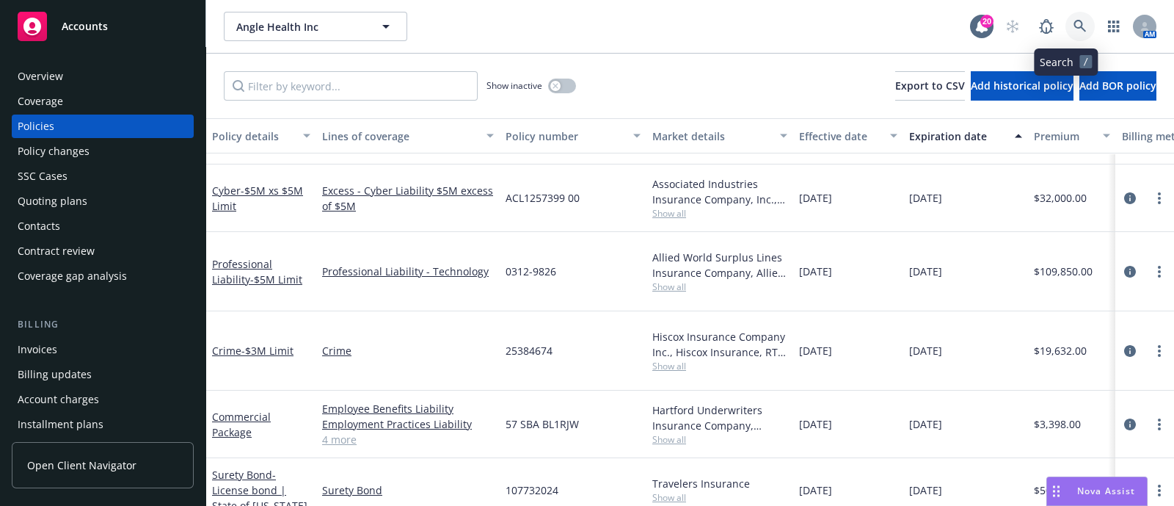
click at [1066, 21] on link at bounding box center [1080, 26] width 29 height 29
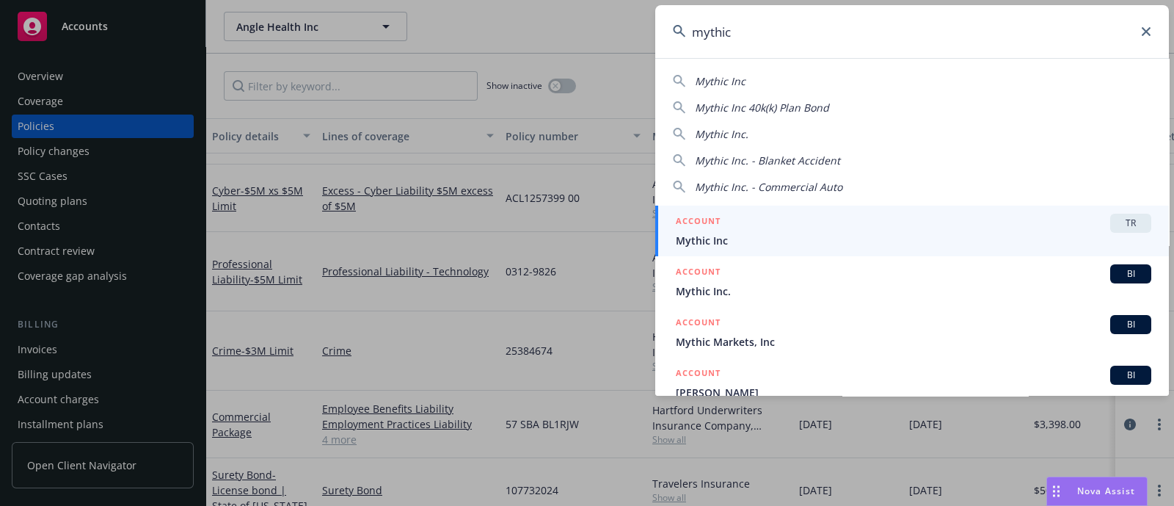
type input "mythic"
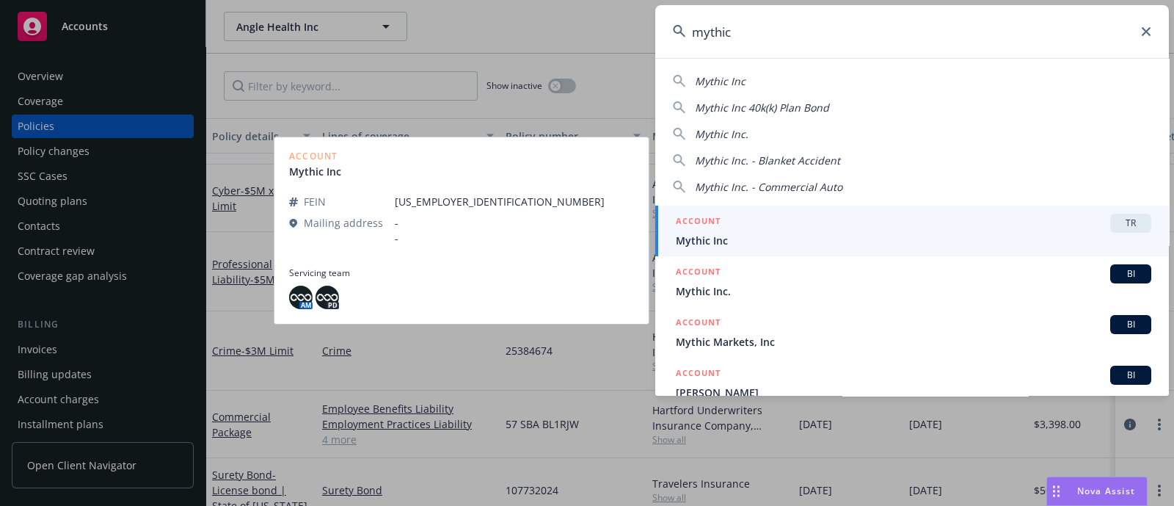
click at [752, 228] on div "ACCOUNT TR" at bounding box center [914, 223] width 476 height 19
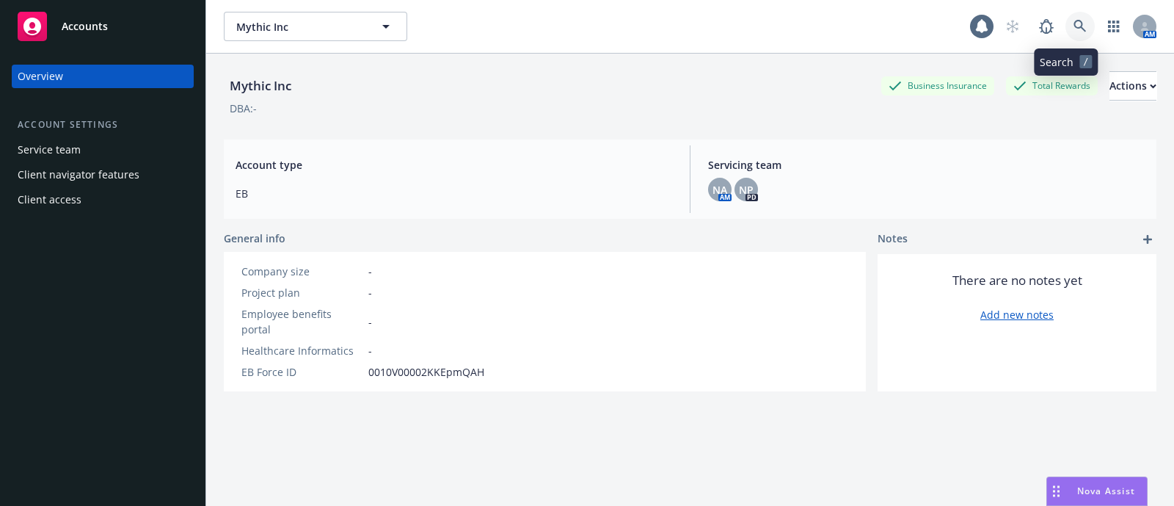
click at [1066, 34] on link at bounding box center [1080, 26] width 29 height 29
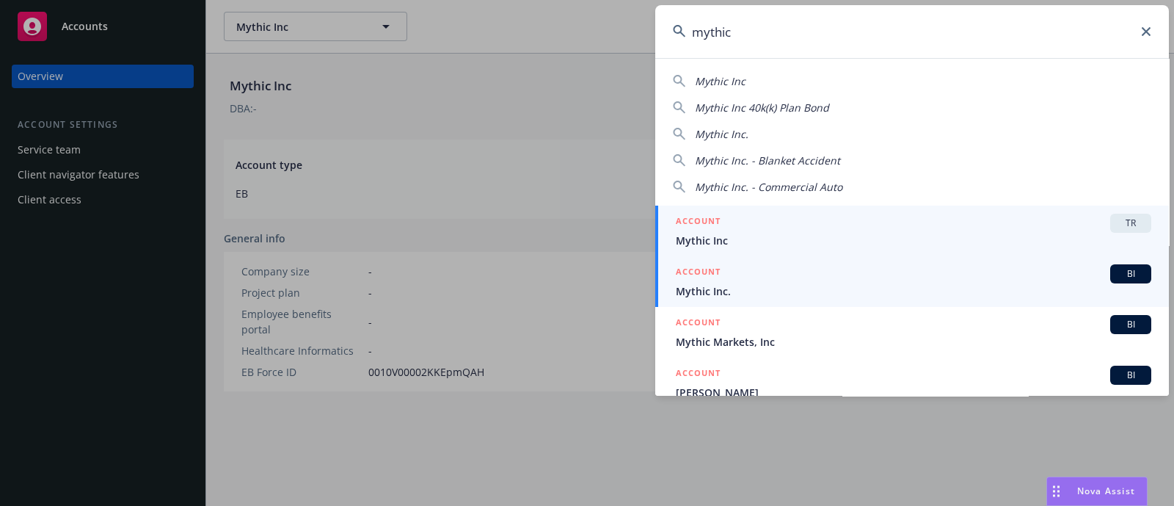
type input "mythic"
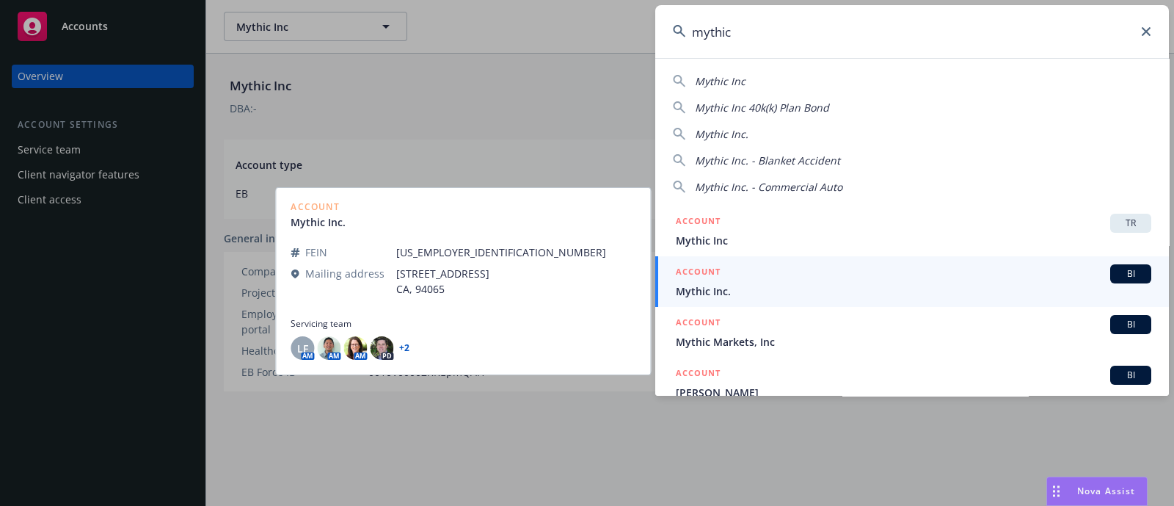
click at [745, 265] on div "ACCOUNT BI" at bounding box center [914, 273] width 476 height 19
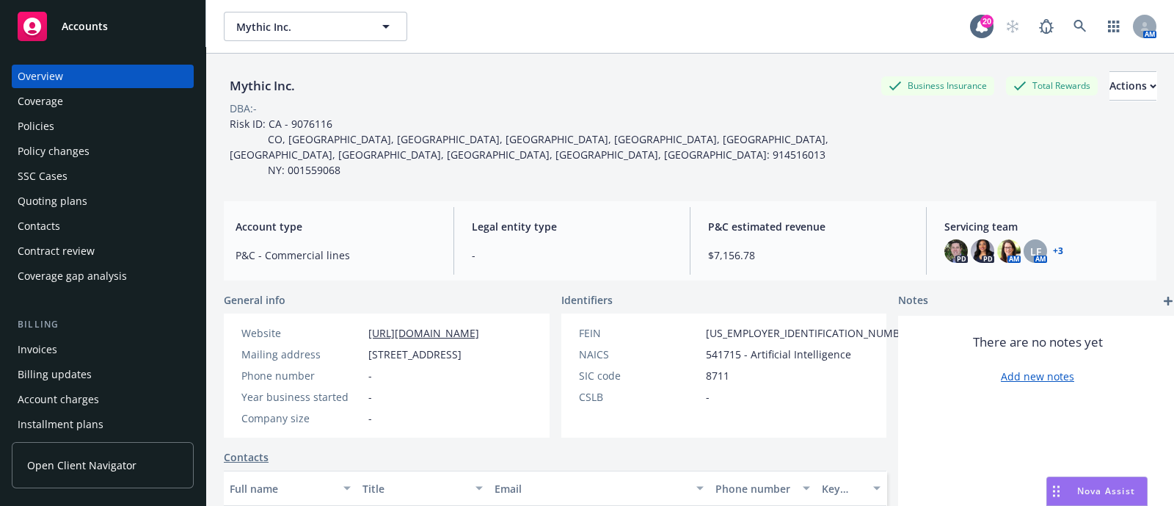
click at [114, 124] on div "Policies" at bounding box center [103, 126] width 170 height 23
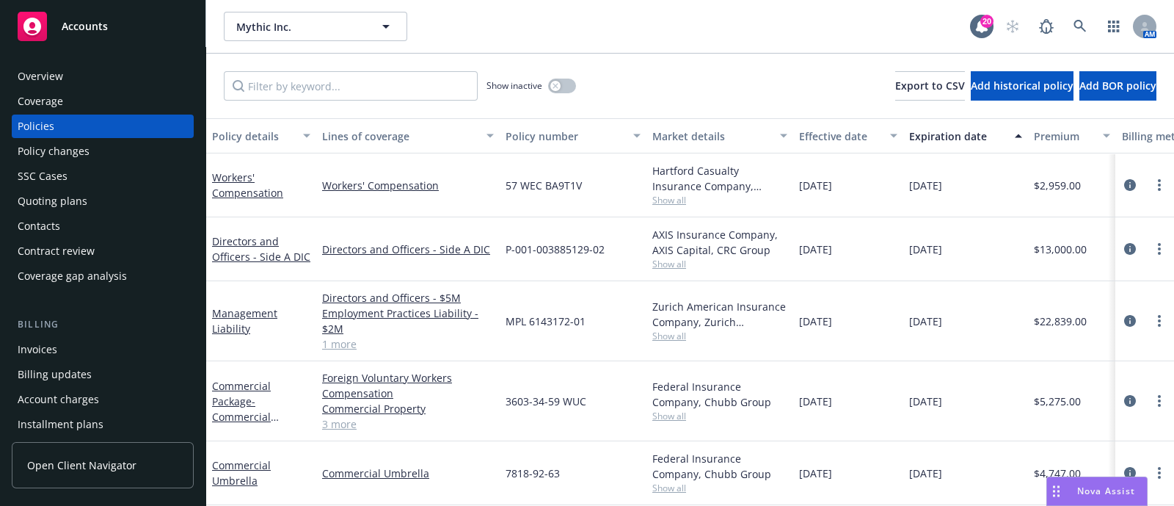
scroll to position [76, 0]
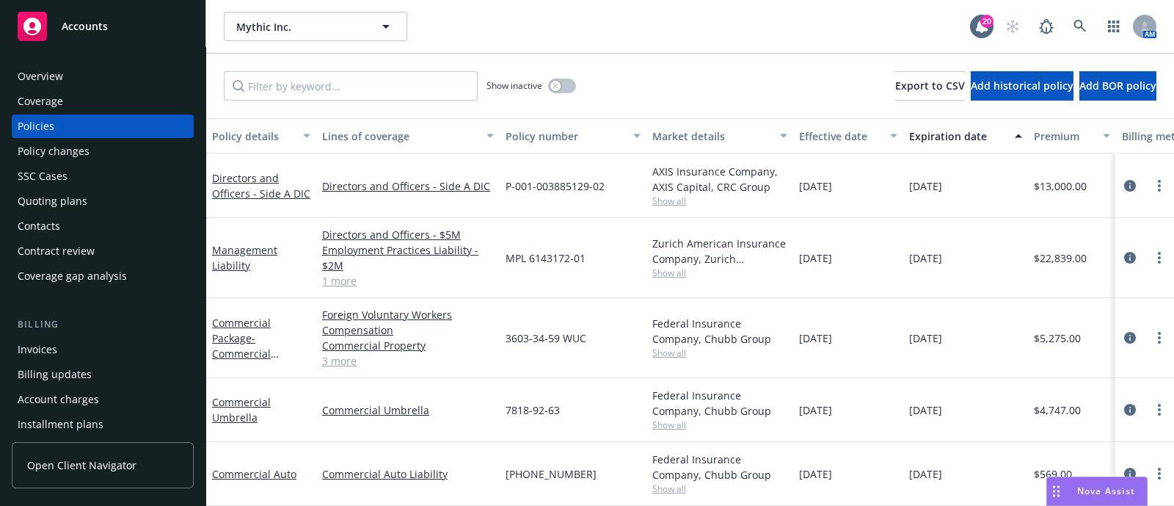
click at [107, 142] on div "Policy changes" at bounding box center [103, 150] width 170 height 23
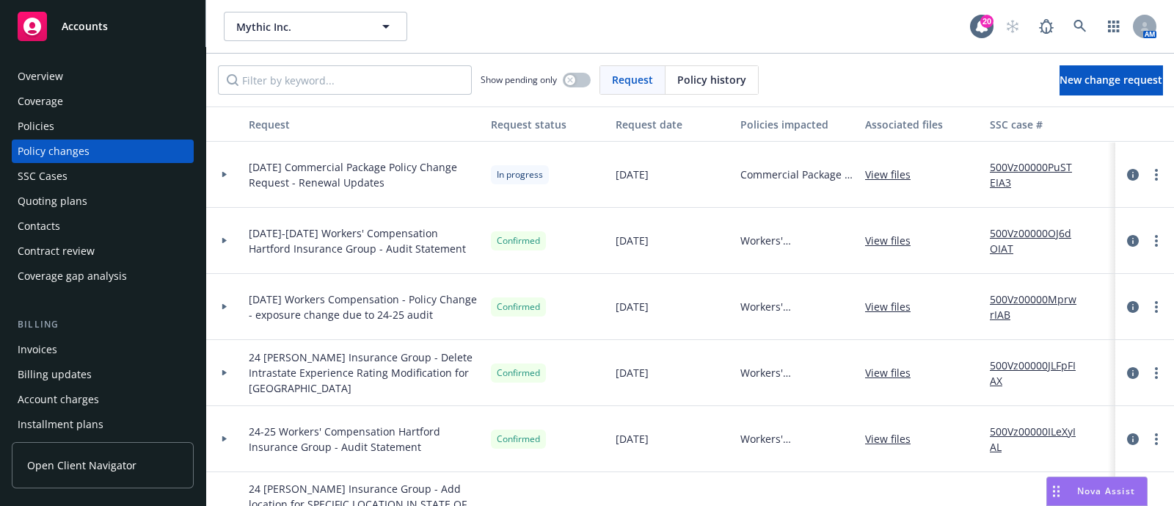
click at [228, 159] on div at bounding box center [224, 175] width 37 height 66
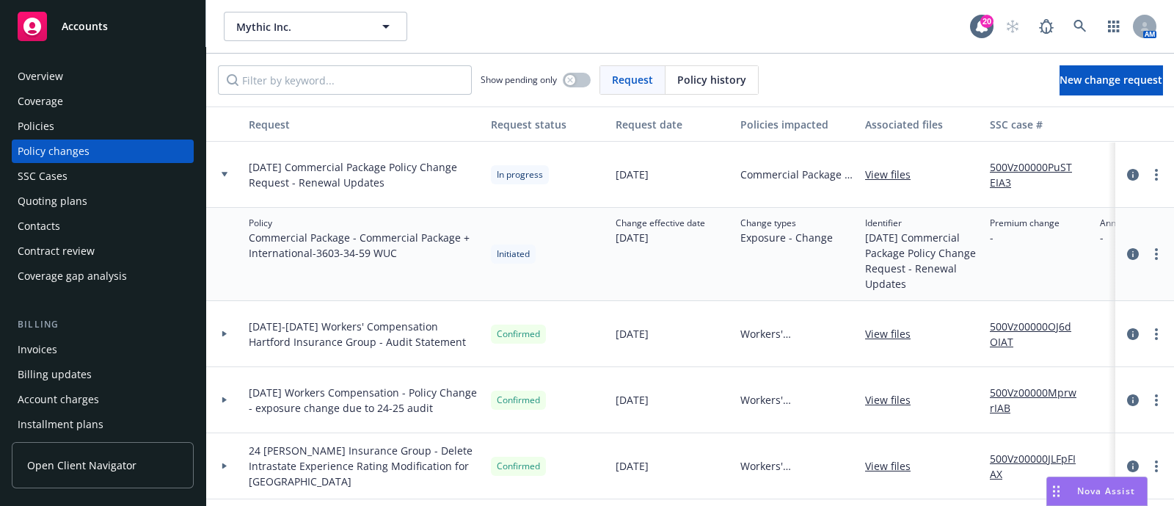
click at [228, 159] on div at bounding box center [224, 175] width 37 height 66
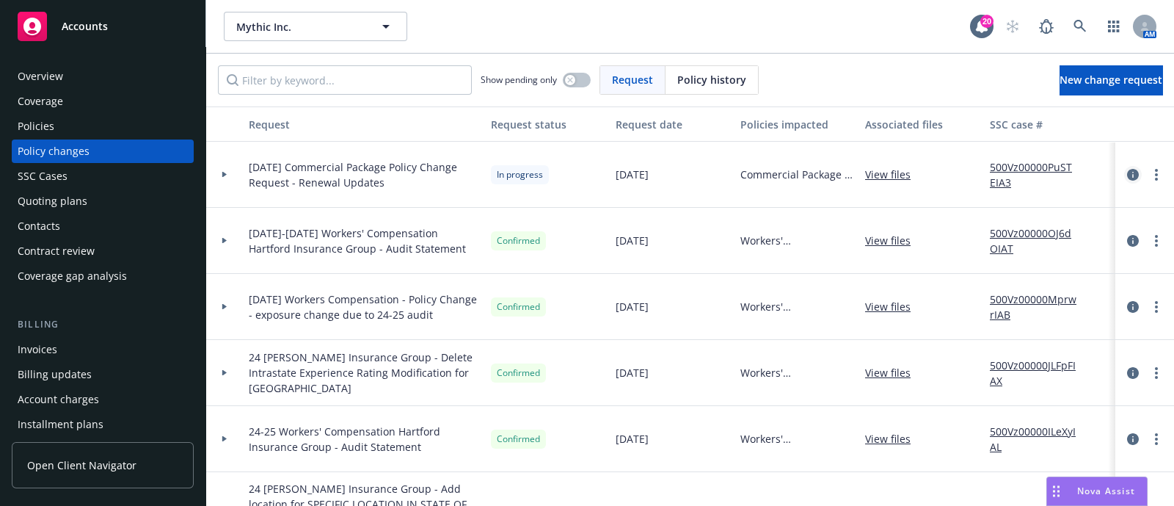
click at [1127, 174] on icon "circleInformation" at bounding box center [1133, 175] width 12 height 12
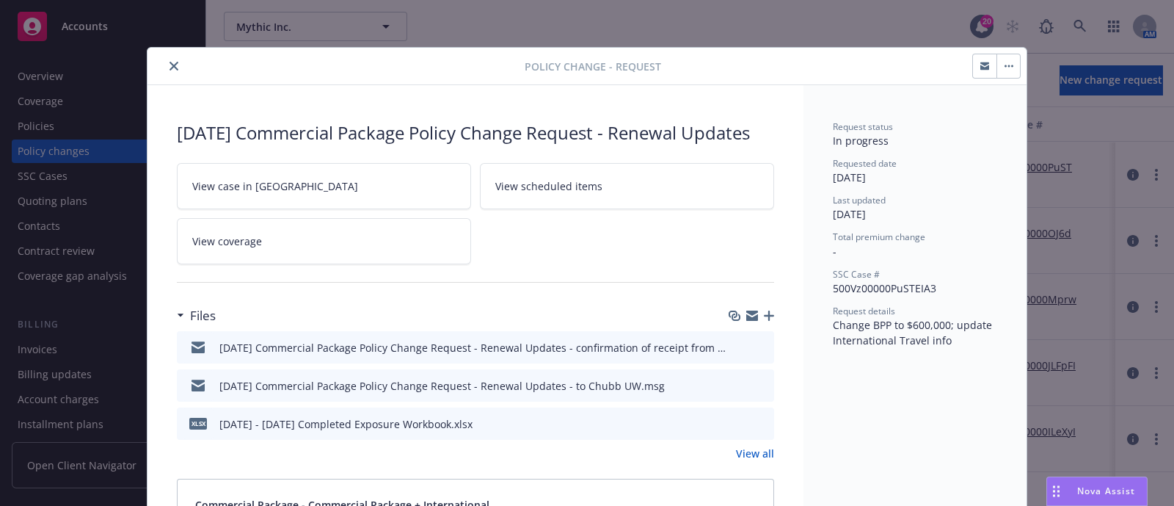
scroll to position [43, 0]
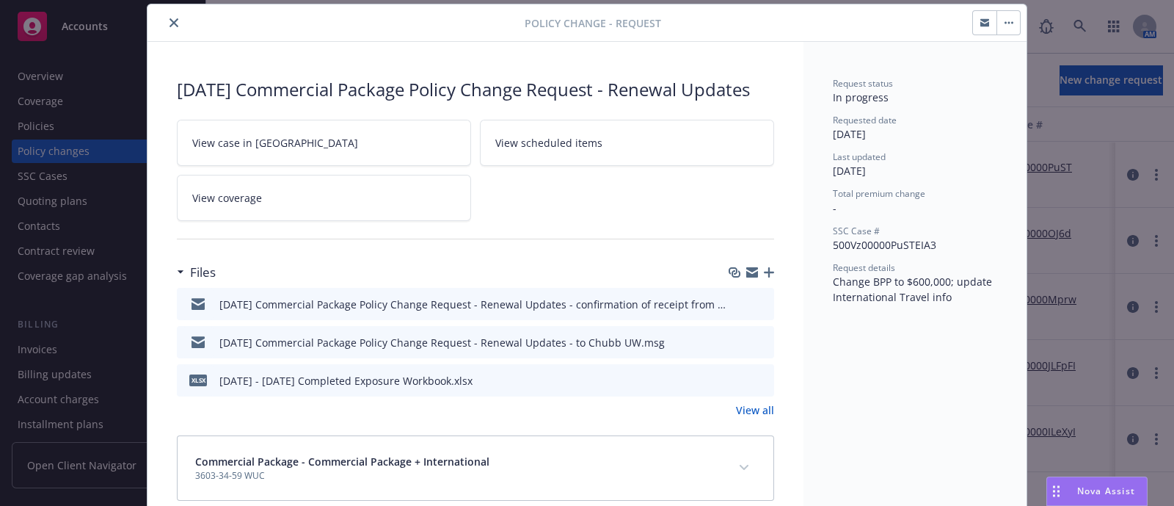
click at [754, 340] on icon "preview file" at bounding box center [760, 341] width 13 height 10
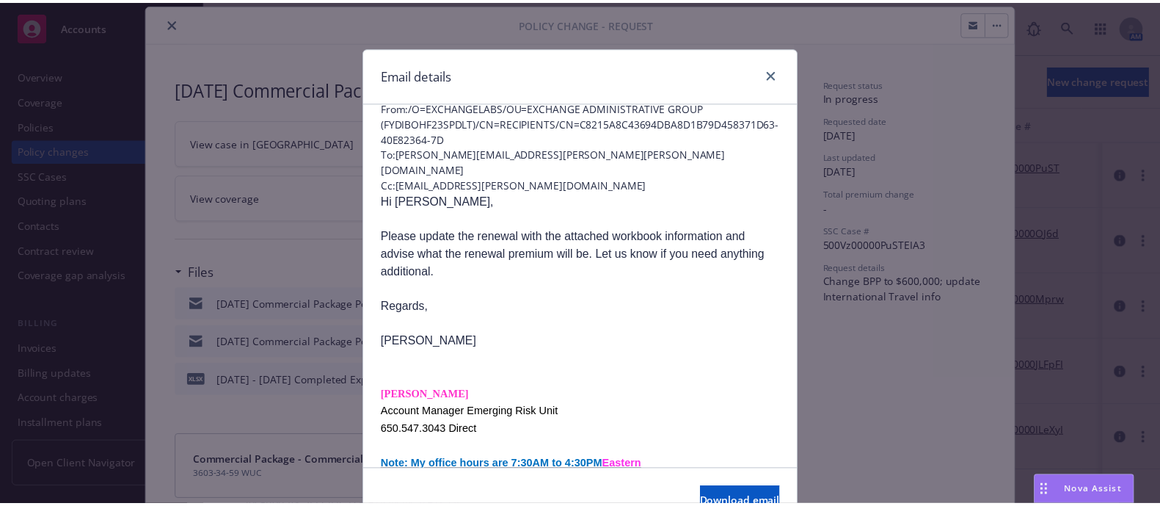
scroll to position [57, 0]
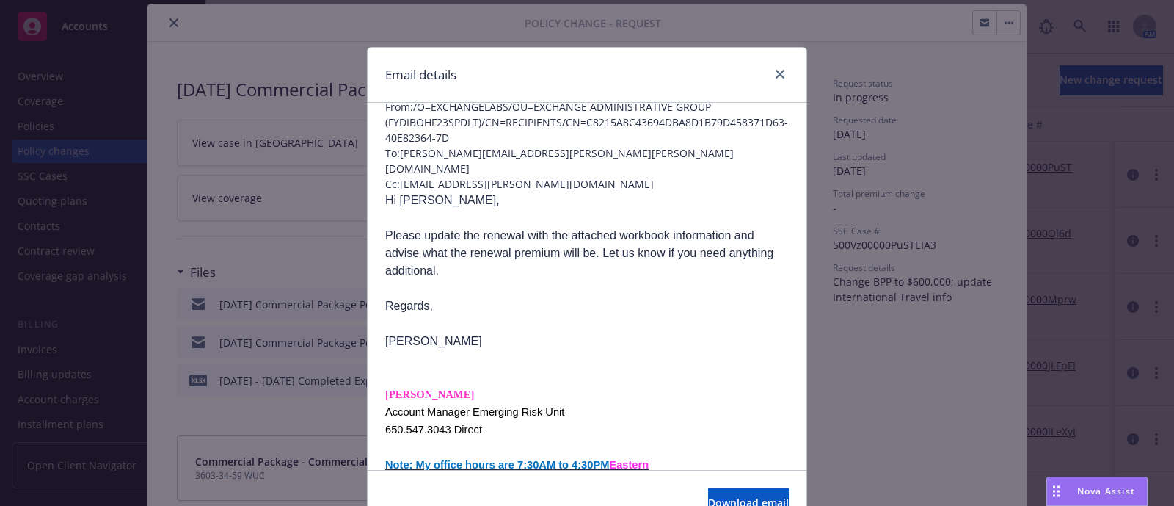
click at [784, 51] on div "Email details" at bounding box center [587, 75] width 439 height 55
click at [776, 65] on div at bounding box center [777, 74] width 23 height 19
click at [776, 66] on link "close" at bounding box center [780, 74] width 18 height 18
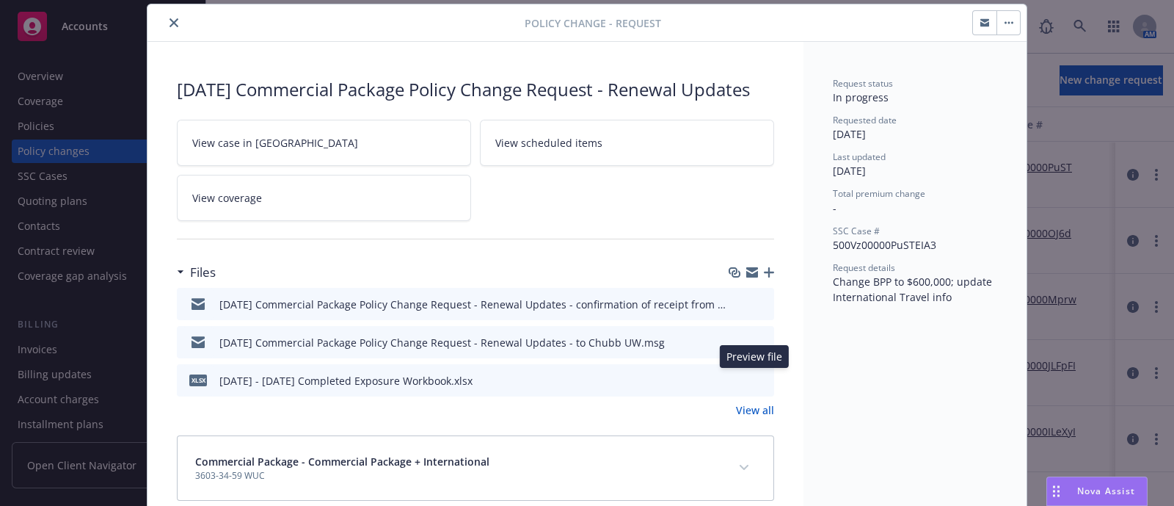
click at [754, 380] on icon "preview file" at bounding box center [760, 379] width 13 height 10
click at [167, 6] on div "Policy change - Request" at bounding box center [587, 22] width 879 height 37
click at [1003, 13] on button "button" at bounding box center [1008, 22] width 23 height 23
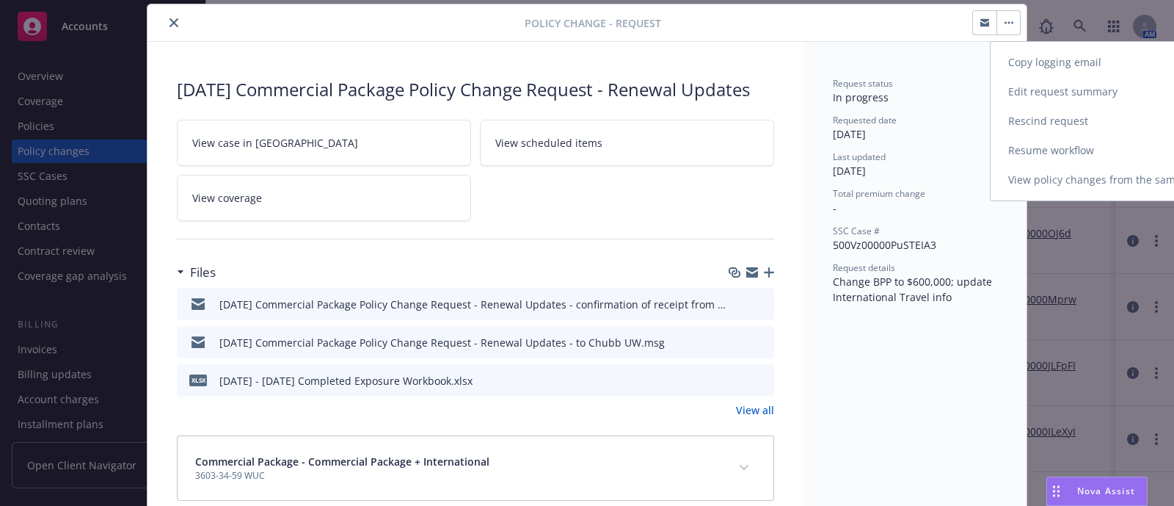
click at [1063, 144] on link "Resume workflow" at bounding box center [1117, 150] width 252 height 29
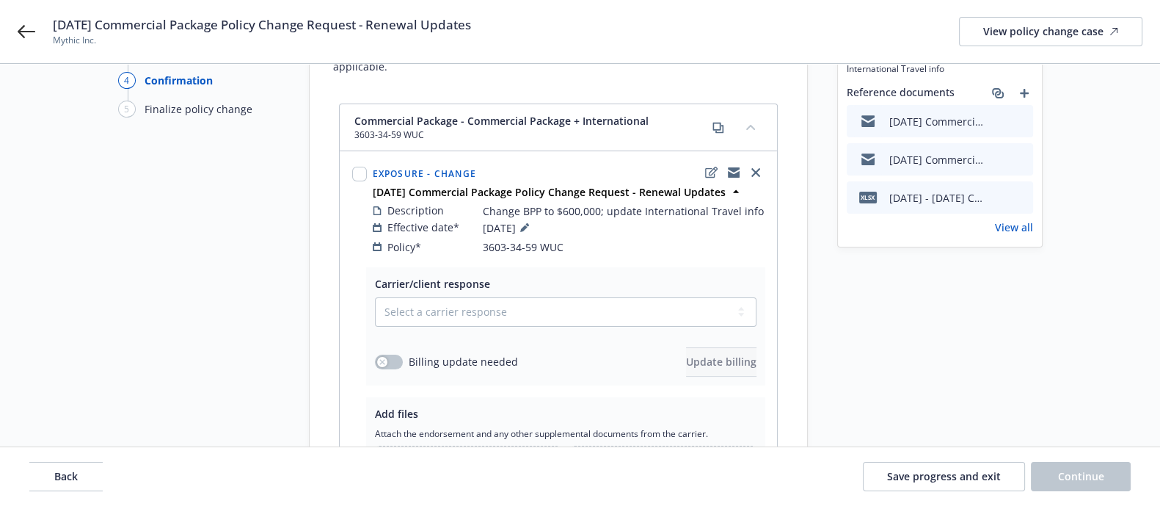
scroll to position [112, 0]
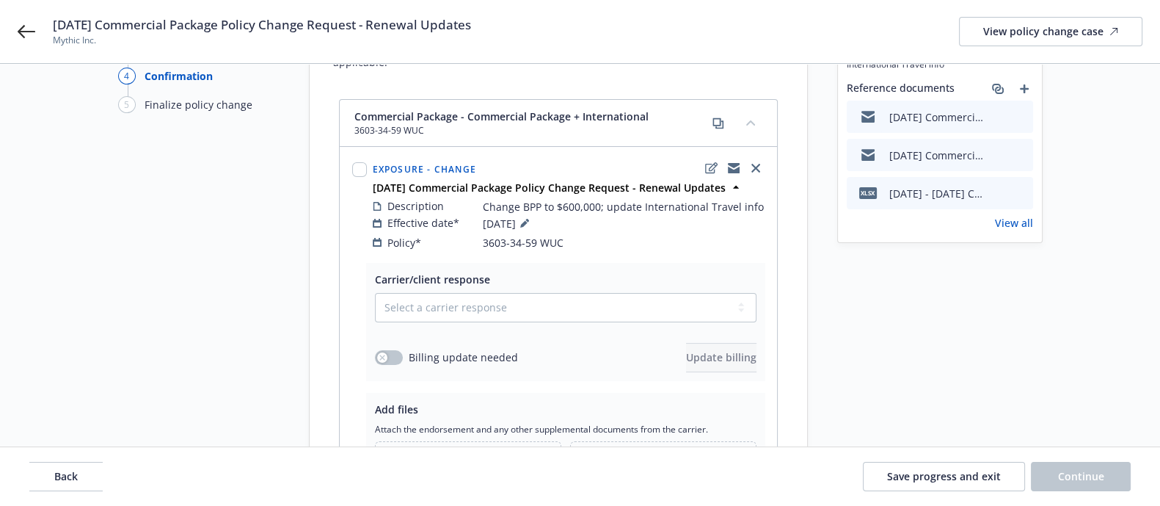
click at [835, 395] on div "Start request Request details Review request 4 Confirmation 5 Finalize policy c…" at bounding box center [580, 282] width 1125 height 600
